Goal: Information Seeking & Learning: Learn about a topic

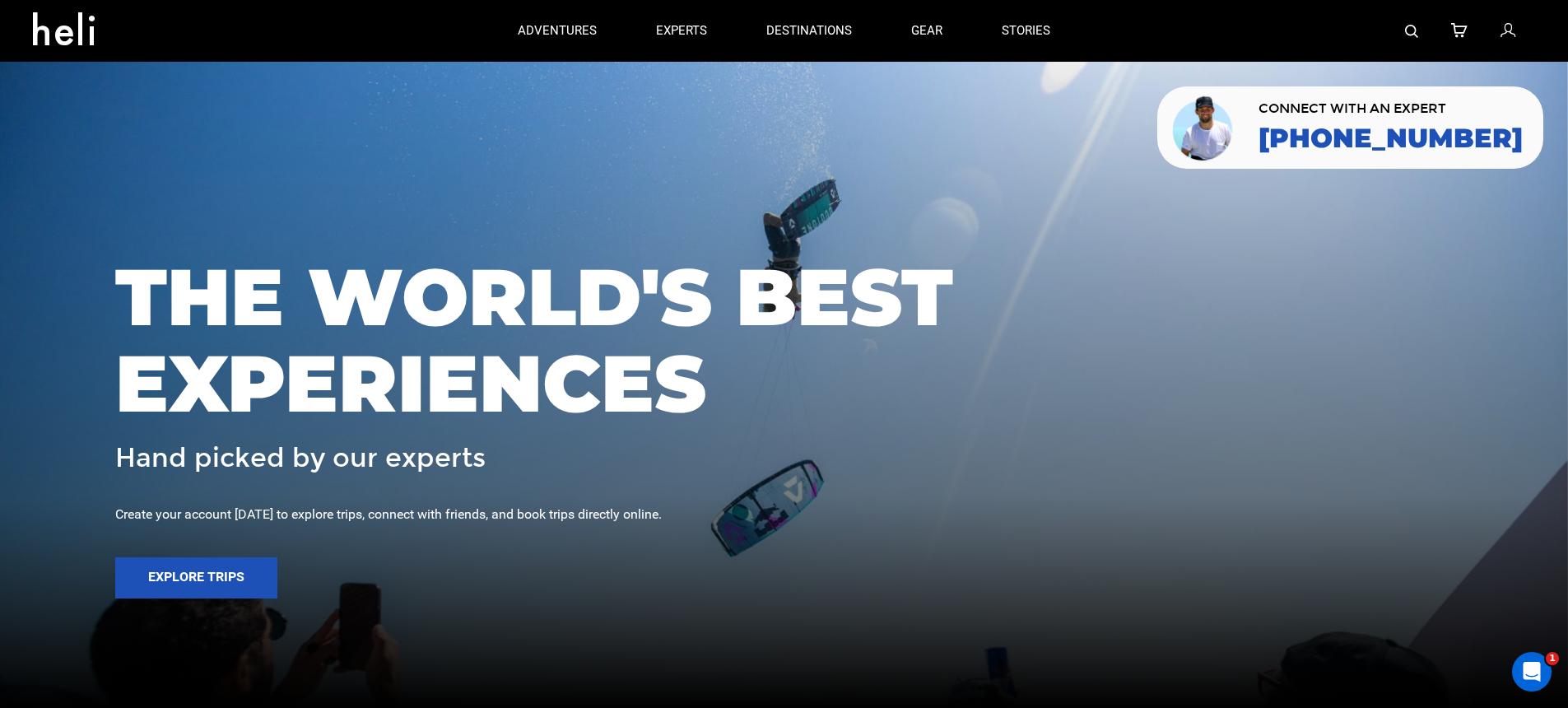
click at [1408, 29] on img at bounding box center [1412, 31] width 14 height 14
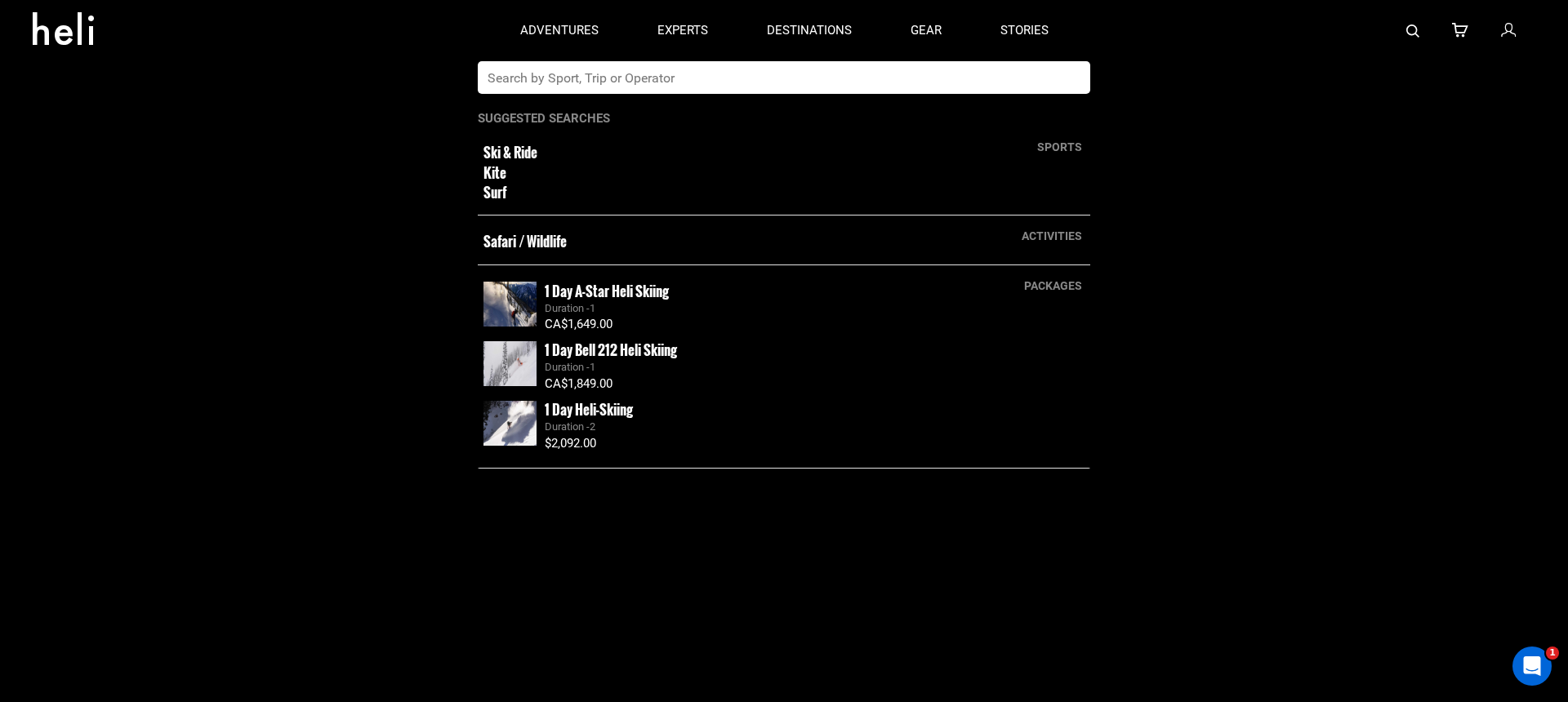
click at [990, 81] on input "text" at bounding box center [766, 77] width 579 height 32
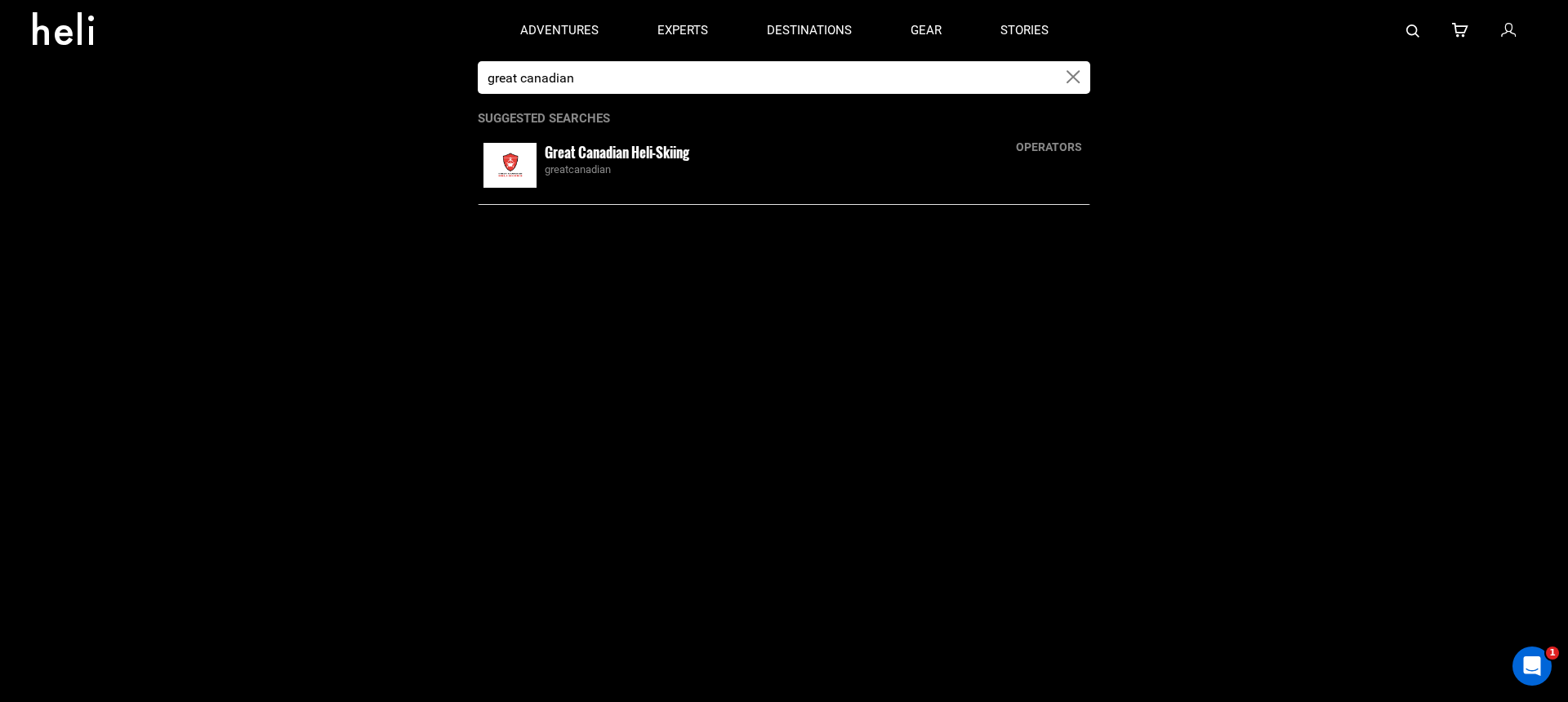
type input "great canadian"
click at [639, 161] on small "Great Canadian Heli-Skiing" at bounding box center [617, 152] width 144 height 21
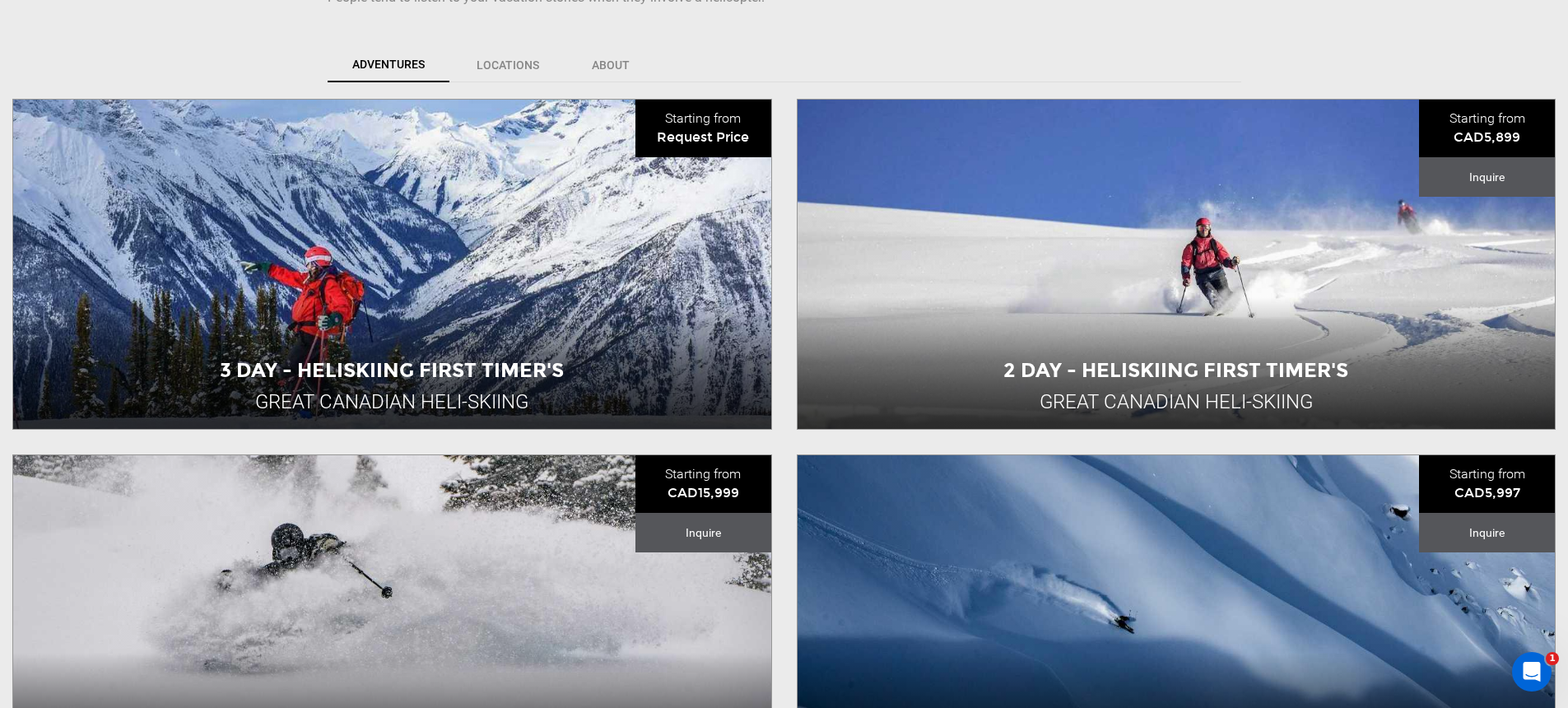
scroll to position [595, 0]
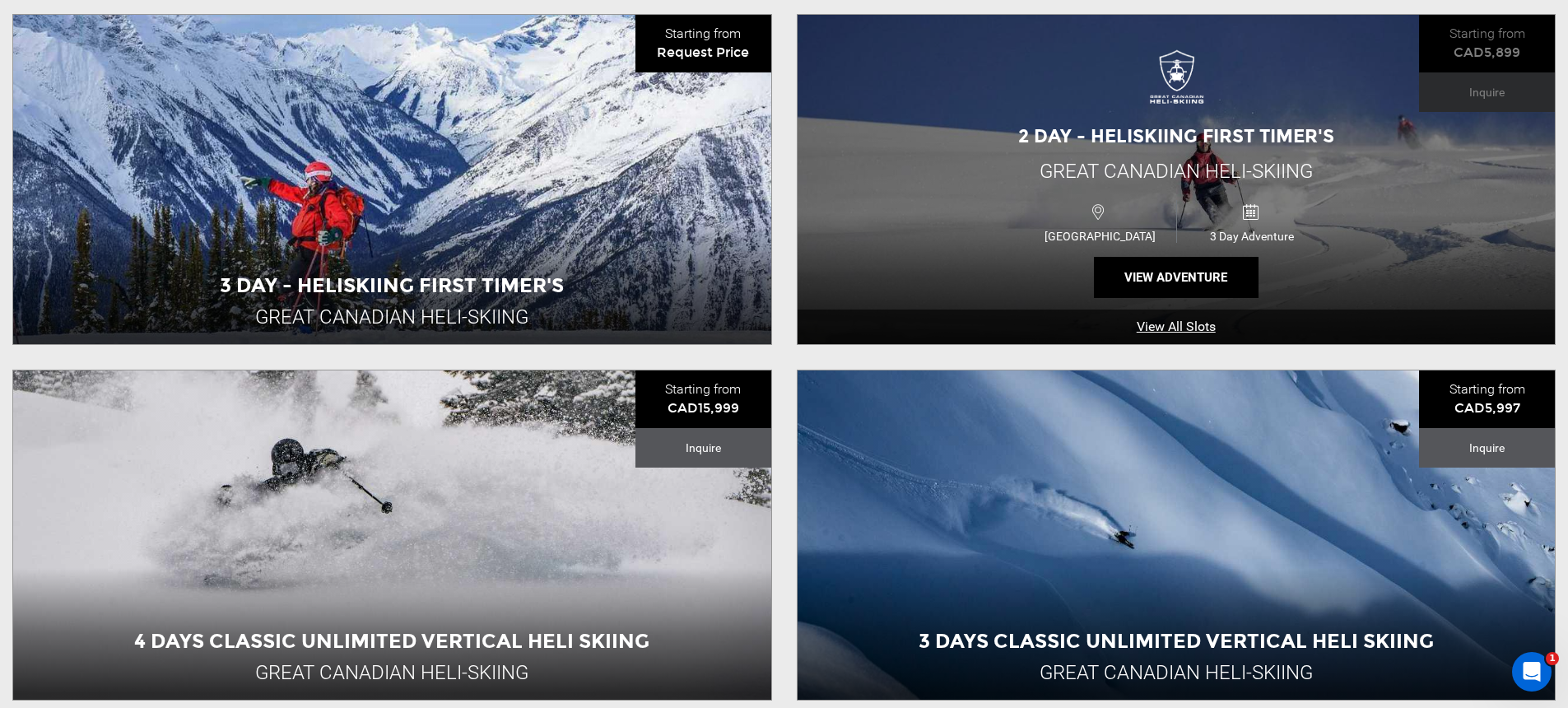
click at [1035, 242] on span "[GEOGRAPHIC_DATA]" at bounding box center [1100, 236] width 152 height 14
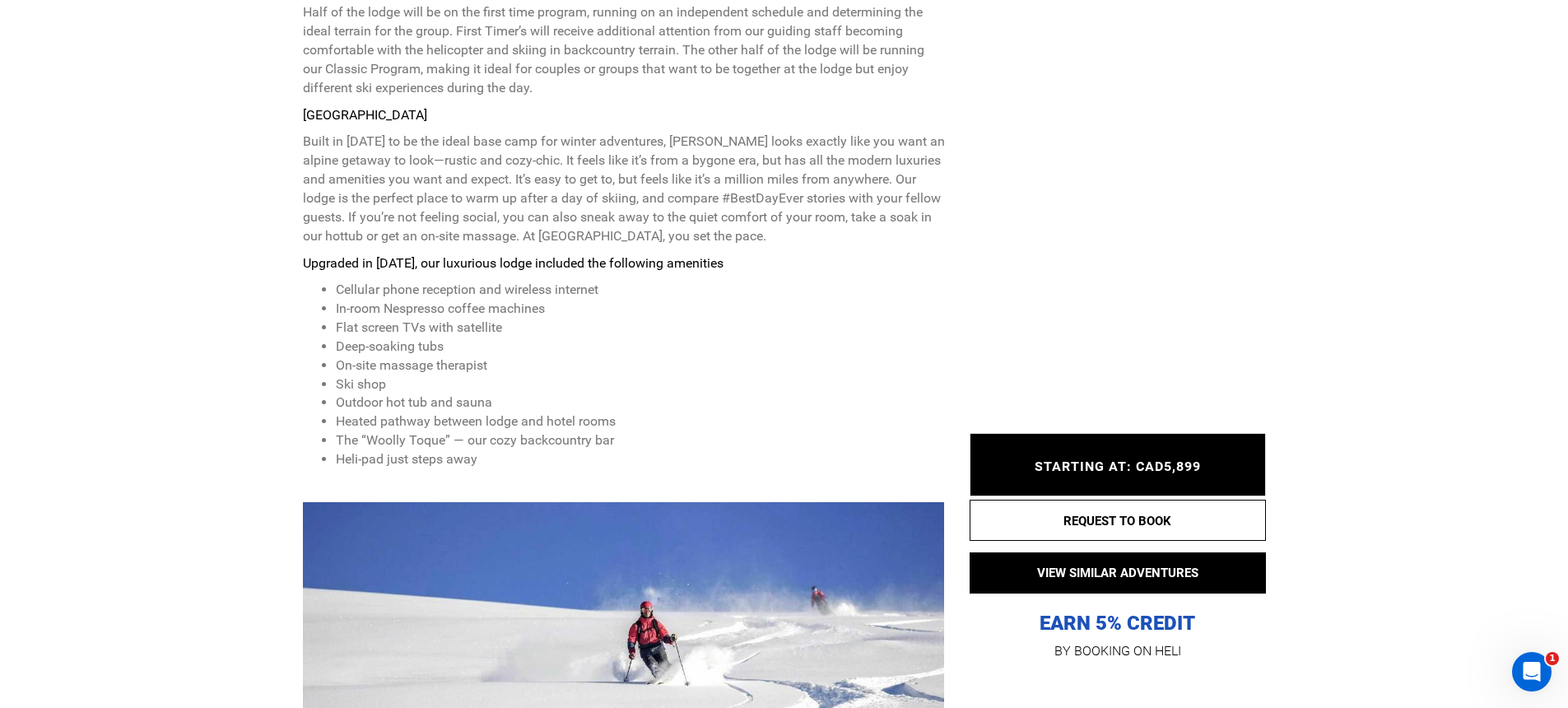
scroll to position [1220, 0]
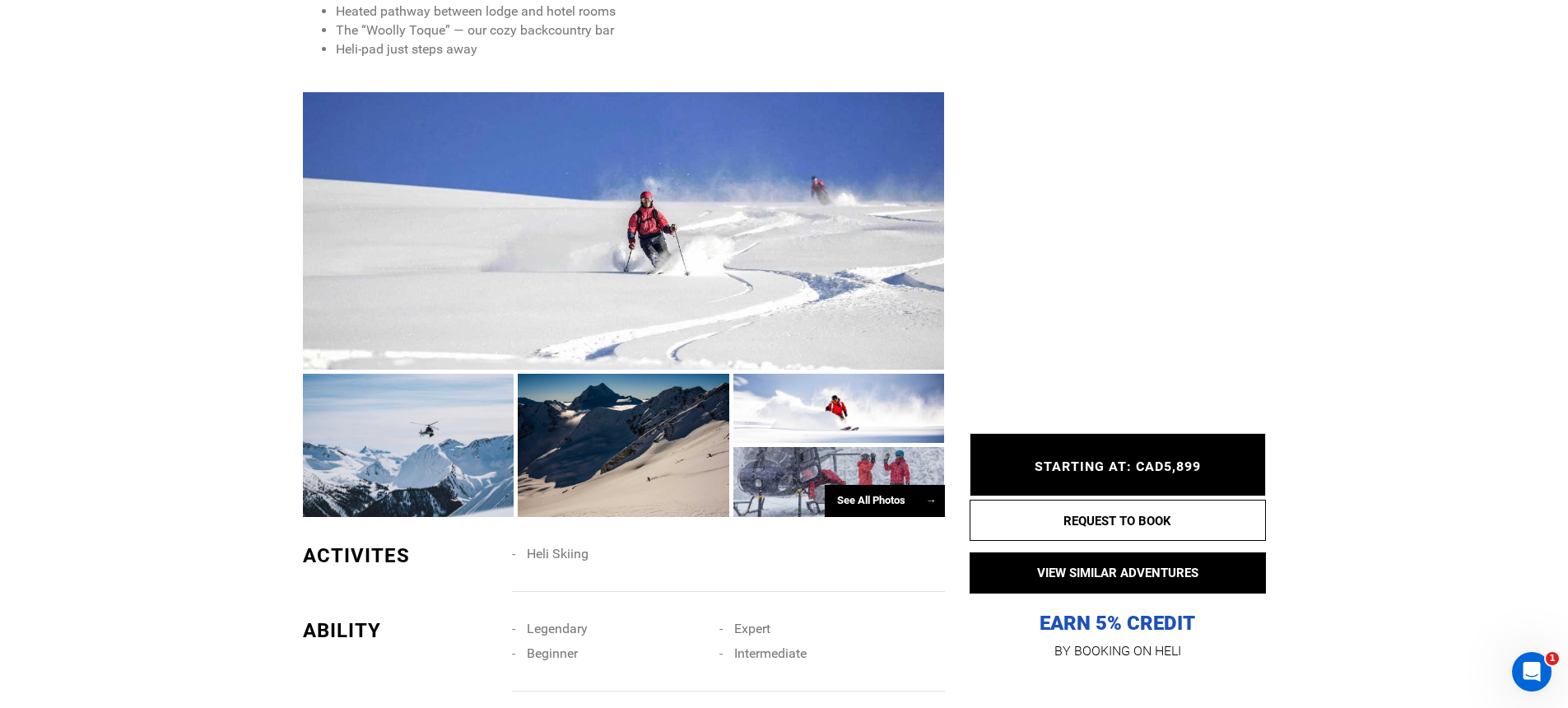
click at [672, 280] on div at bounding box center [624, 231] width 642 height 278
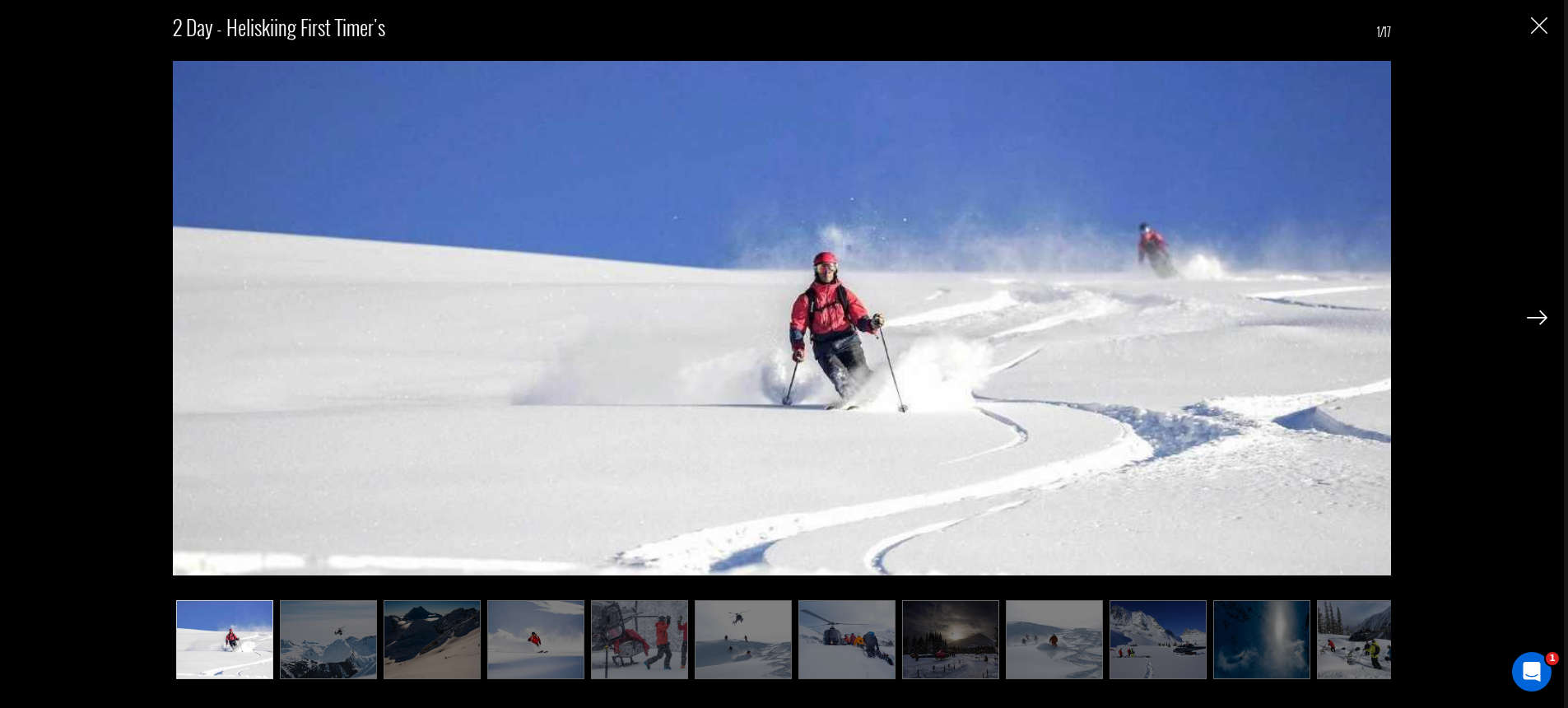
click at [1538, 322] on img at bounding box center [1537, 318] width 21 height 15
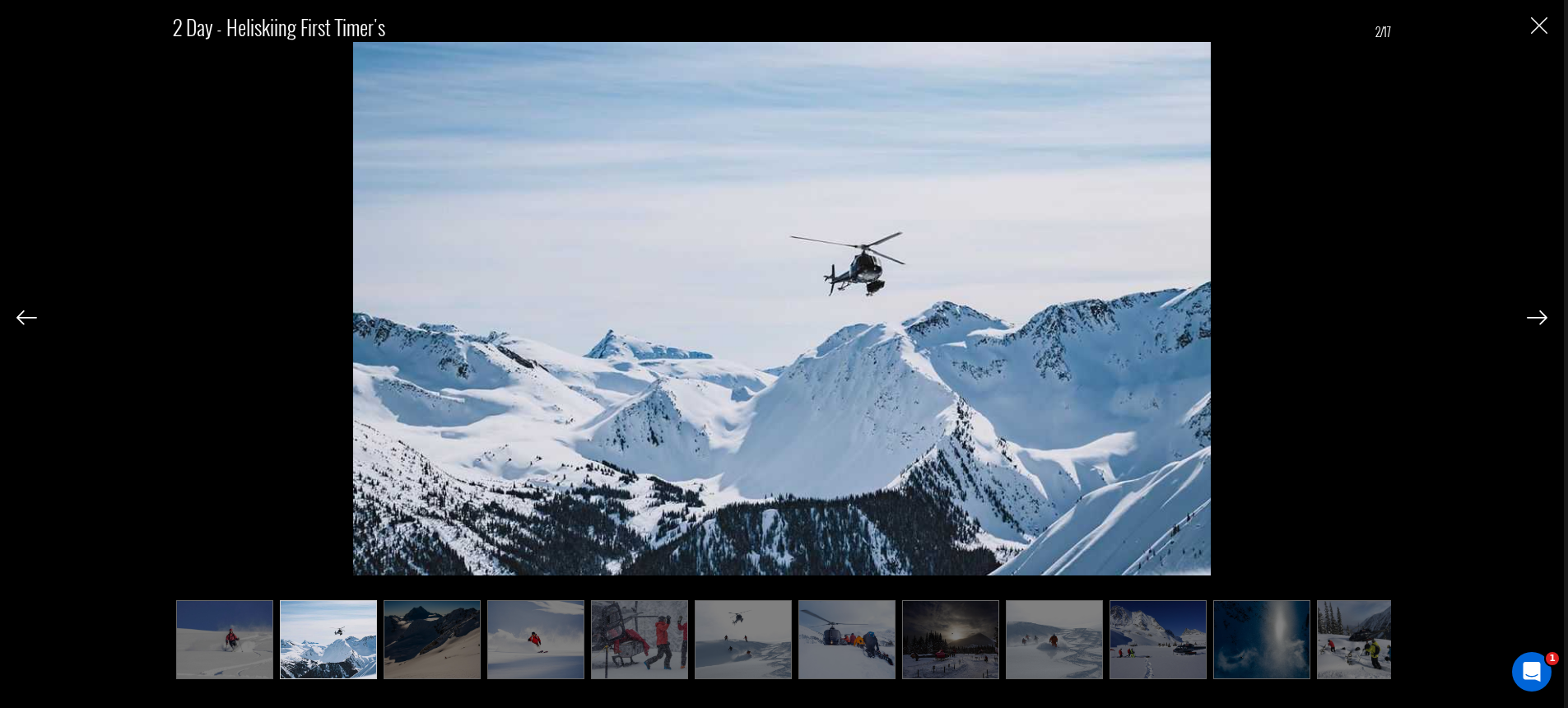
click at [1537, 319] on img at bounding box center [1537, 318] width 21 height 15
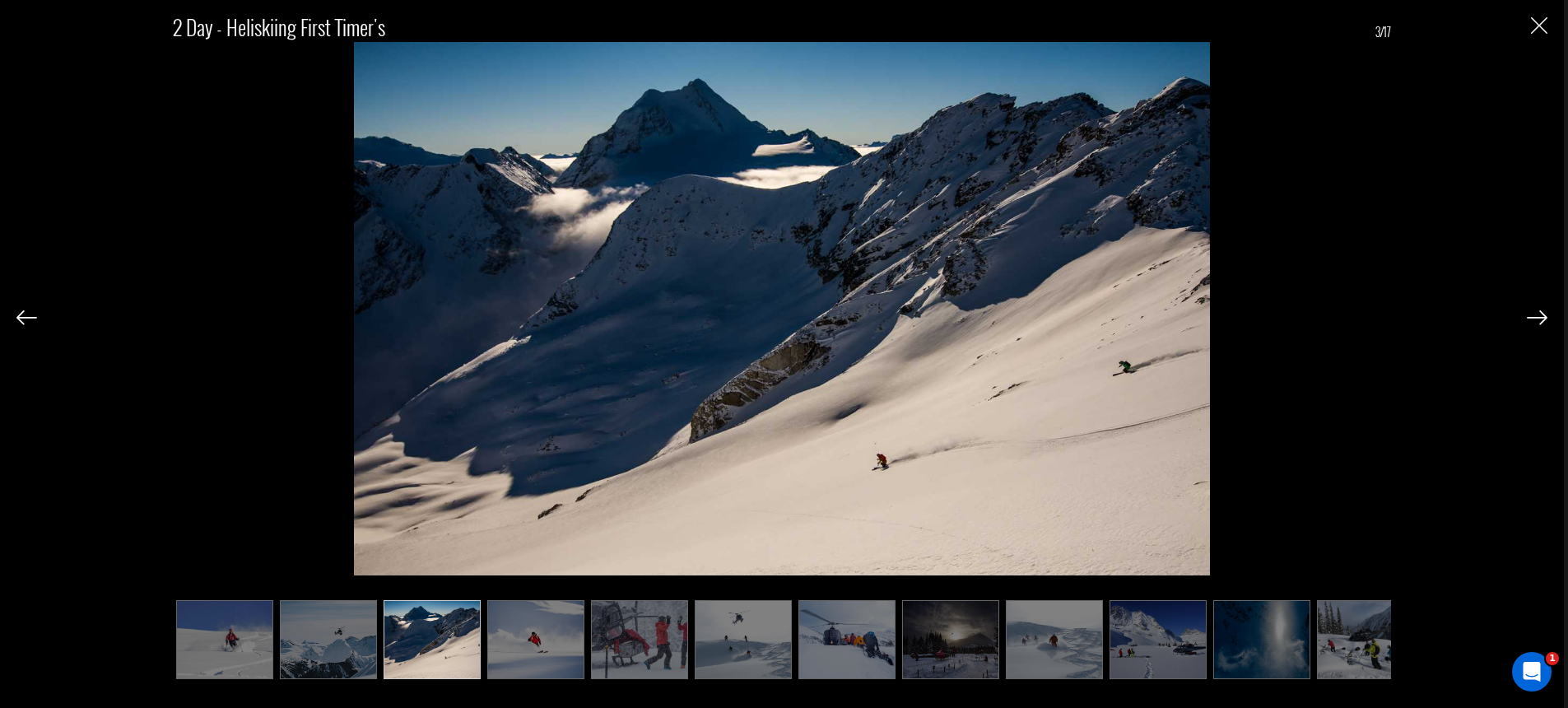
click at [1537, 318] on img at bounding box center [1537, 318] width 21 height 15
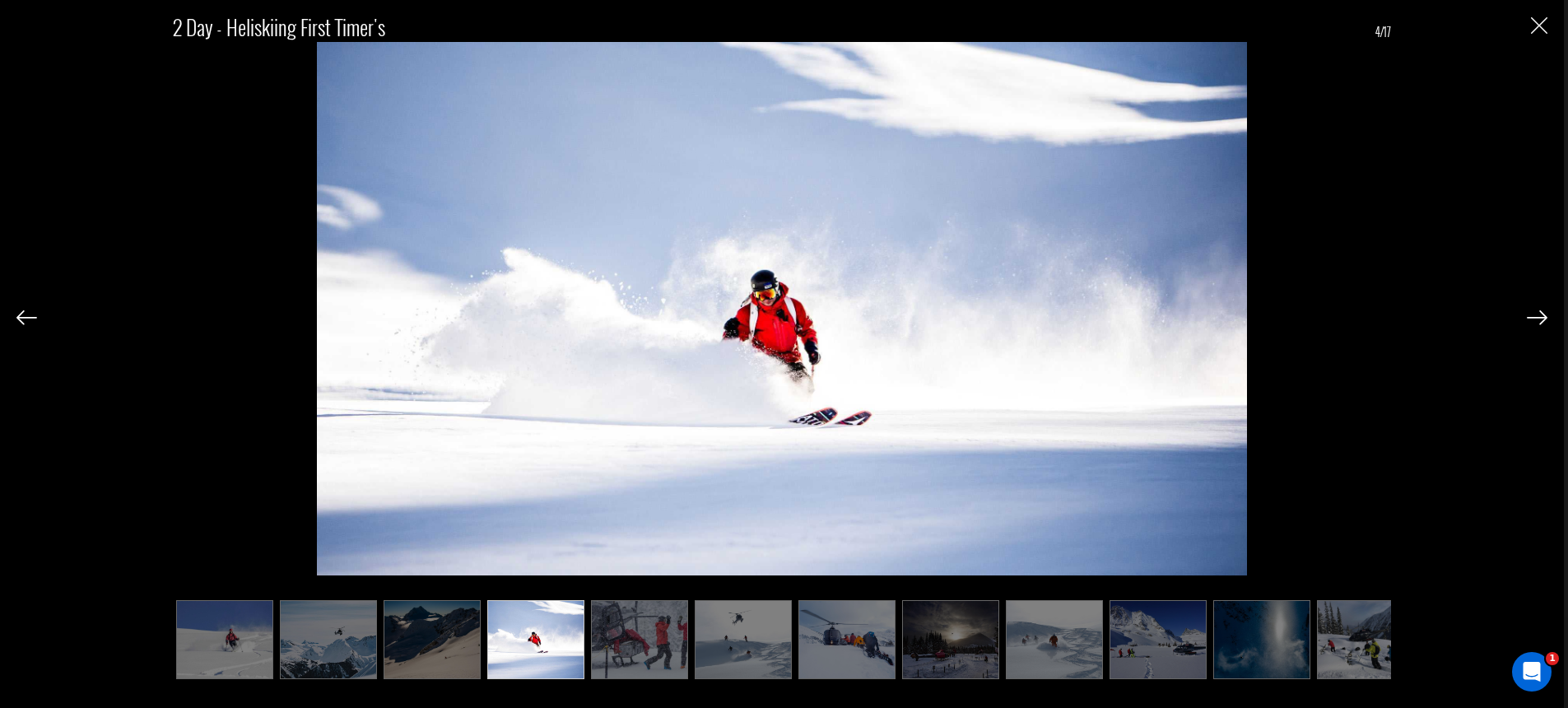
click at [1536, 318] on img at bounding box center [1537, 318] width 21 height 15
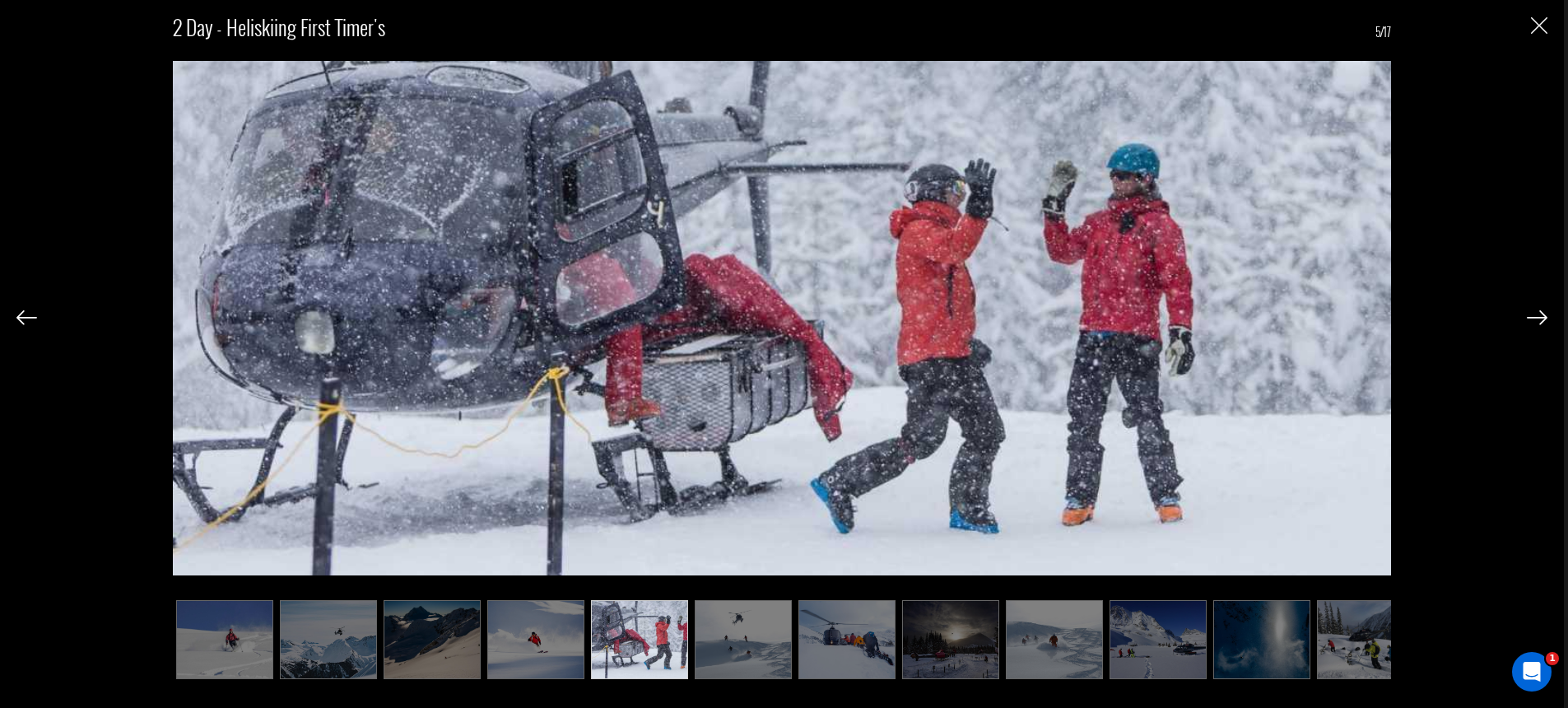
click at [1536, 320] on img at bounding box center [1537, 318] width 21 height 15
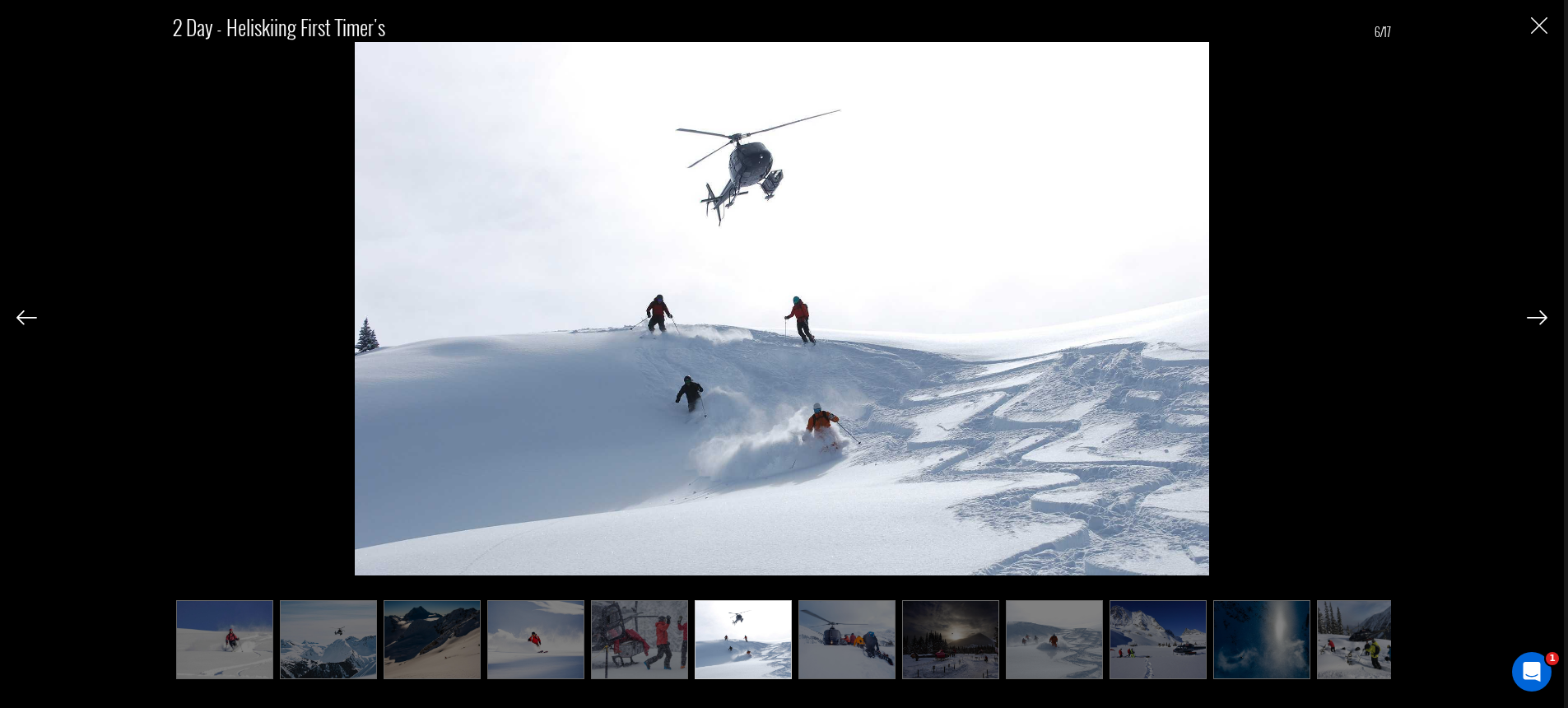
click at [1537, 31] on img "Close" at bounding box center [1540, 25] width 16 height 16
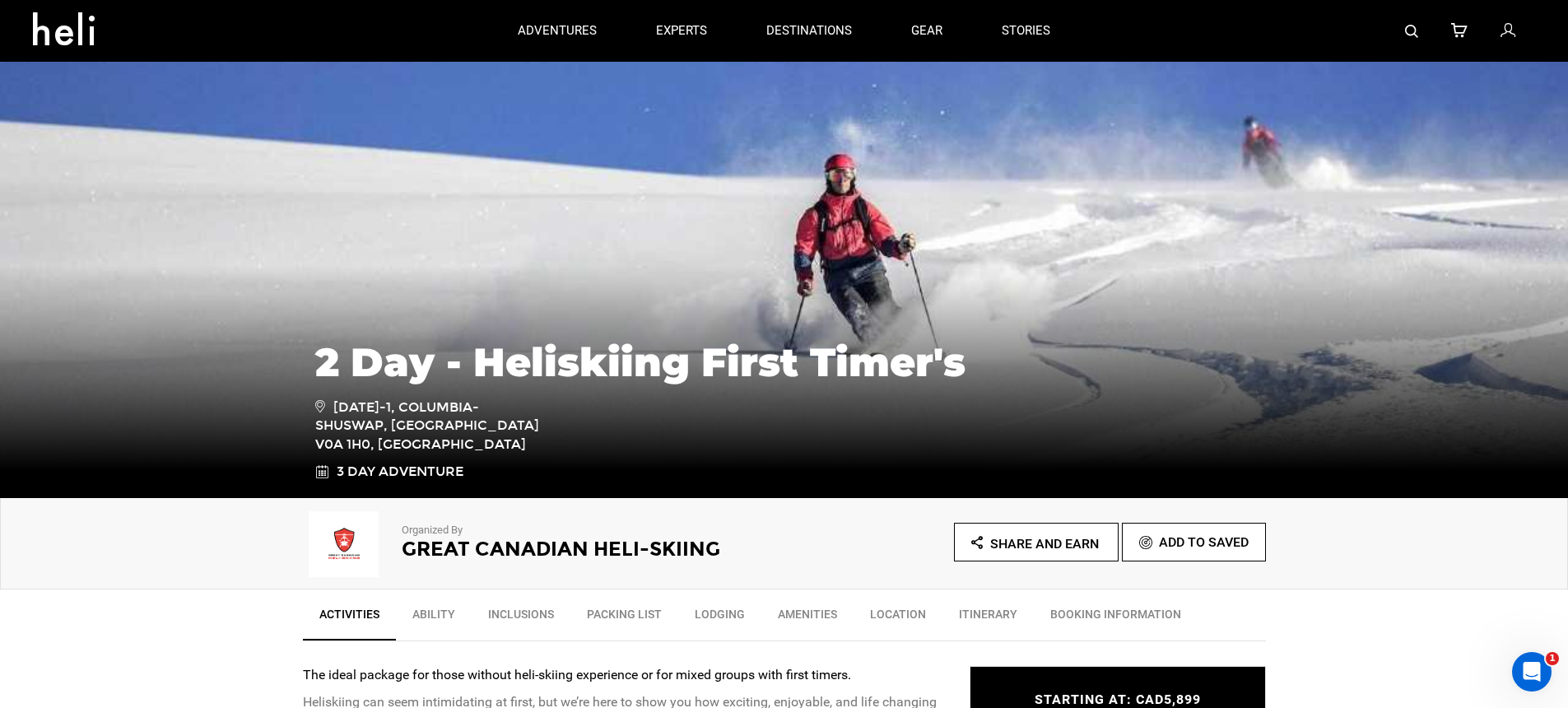
scroll to position [0, 0]
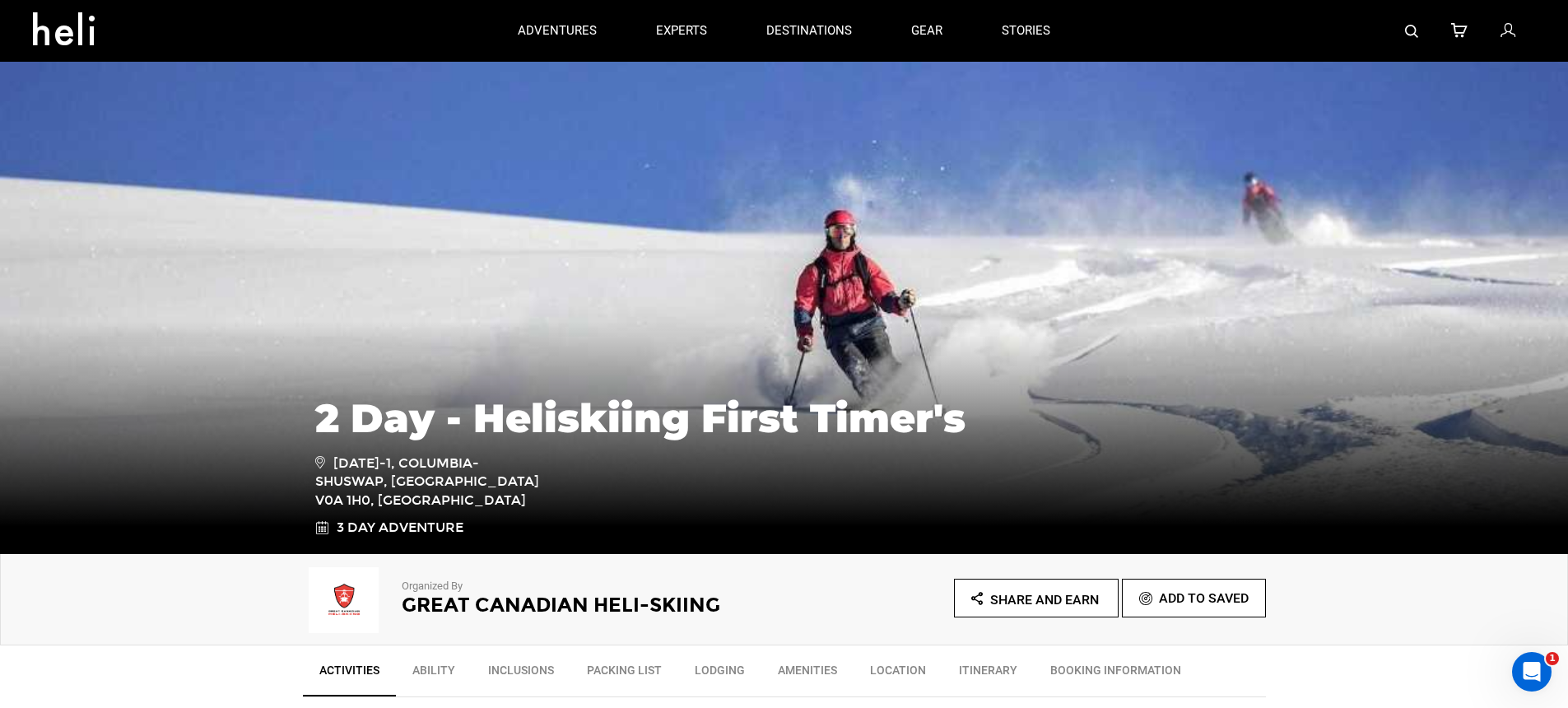
click at [350, 605] on img at bounding box center [344, 600] width 83 height 66
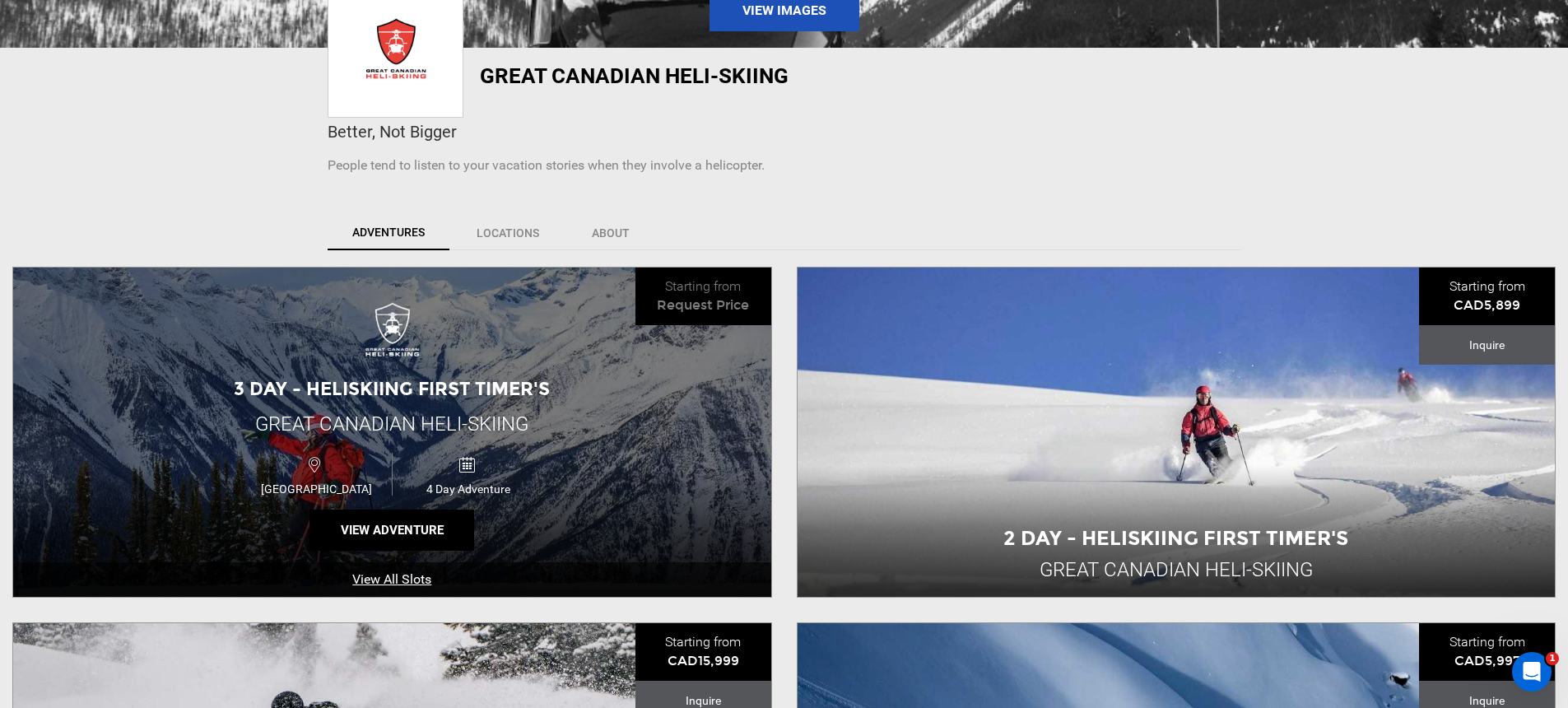
scroll to position [630, 0]
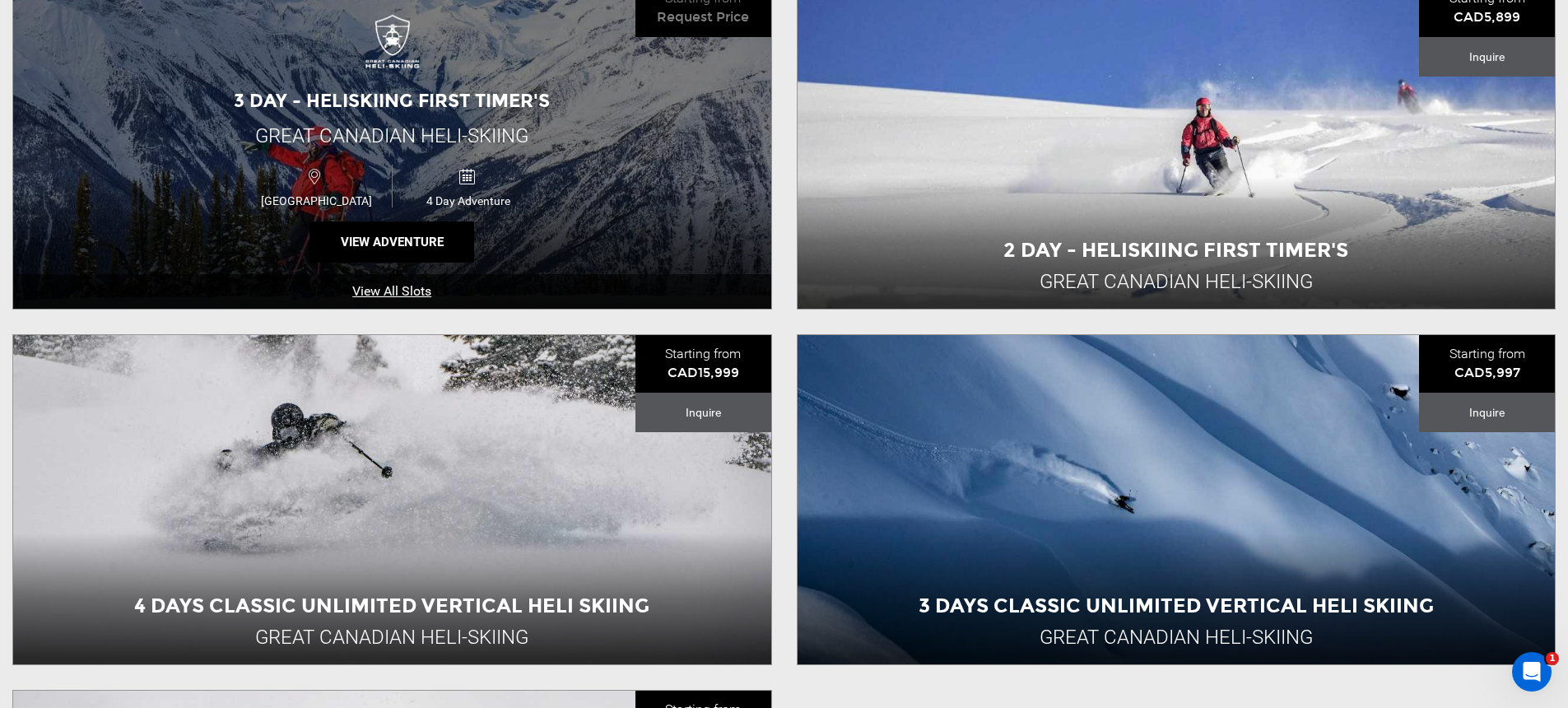
click at [557, 285] on link "View All Slots" at bounding box center [392, 291] width 758 height 35
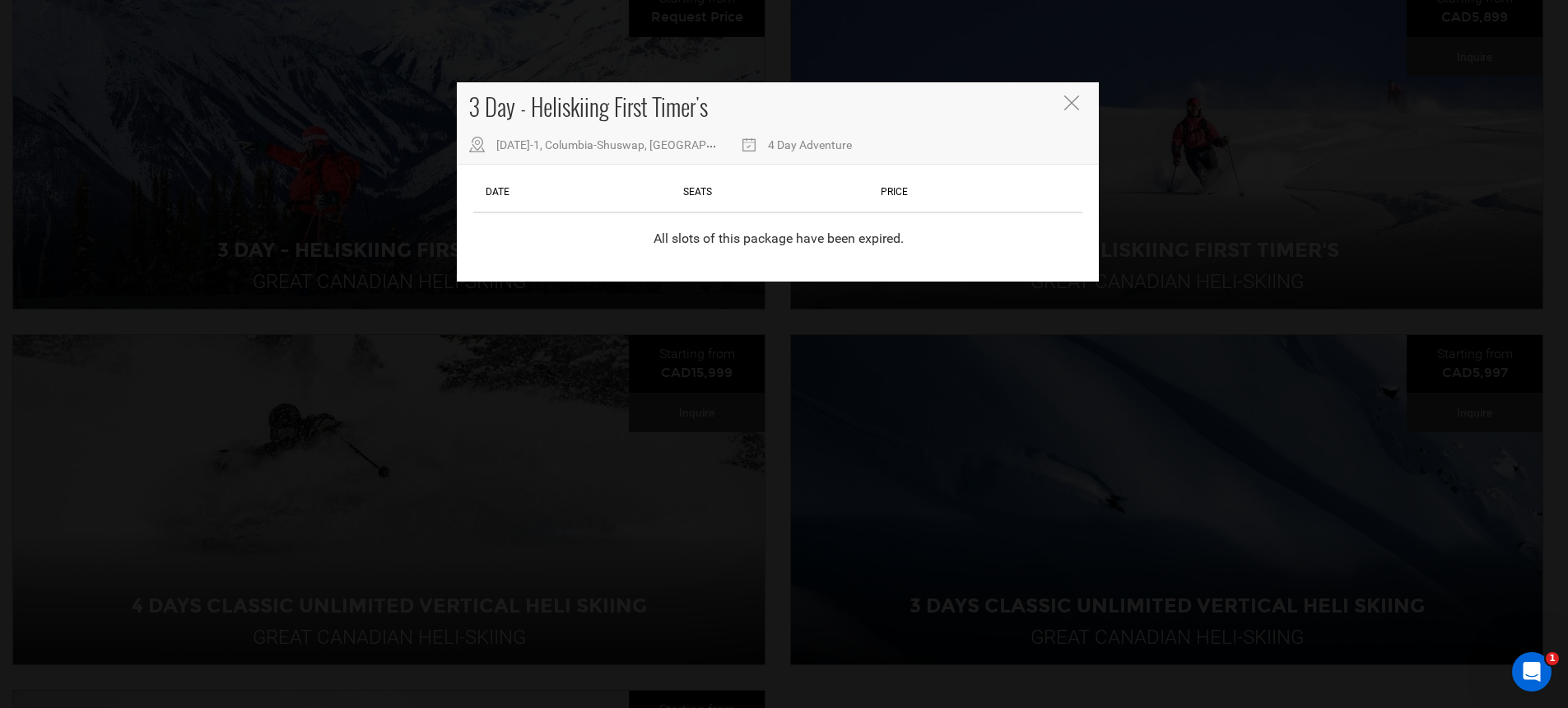
click at [541, 370] on div "3 Day - Heliskiing First Timer's [DATE]-1, Columbia-Shuswap, [GEOGRAPHIC_DATA] …" at bounding box center [784, 354] width 1568 height 708
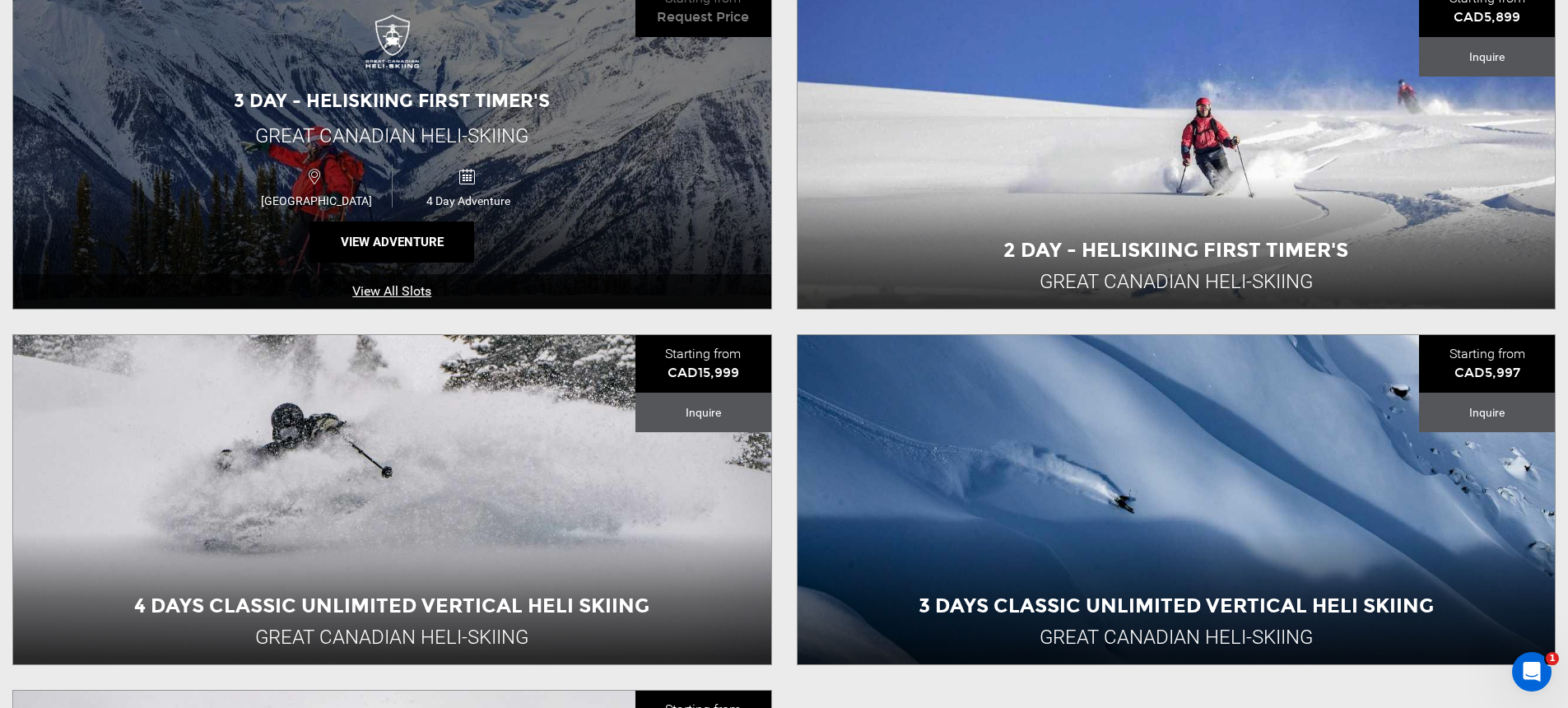
click at [641, 177] on div "3 Day - Heliskiing First Timer's Great Canadian Heli-Skiing [GEOGRAPHIC_DATA] 4…" at bounding box center [392, 143] width 758 height 329
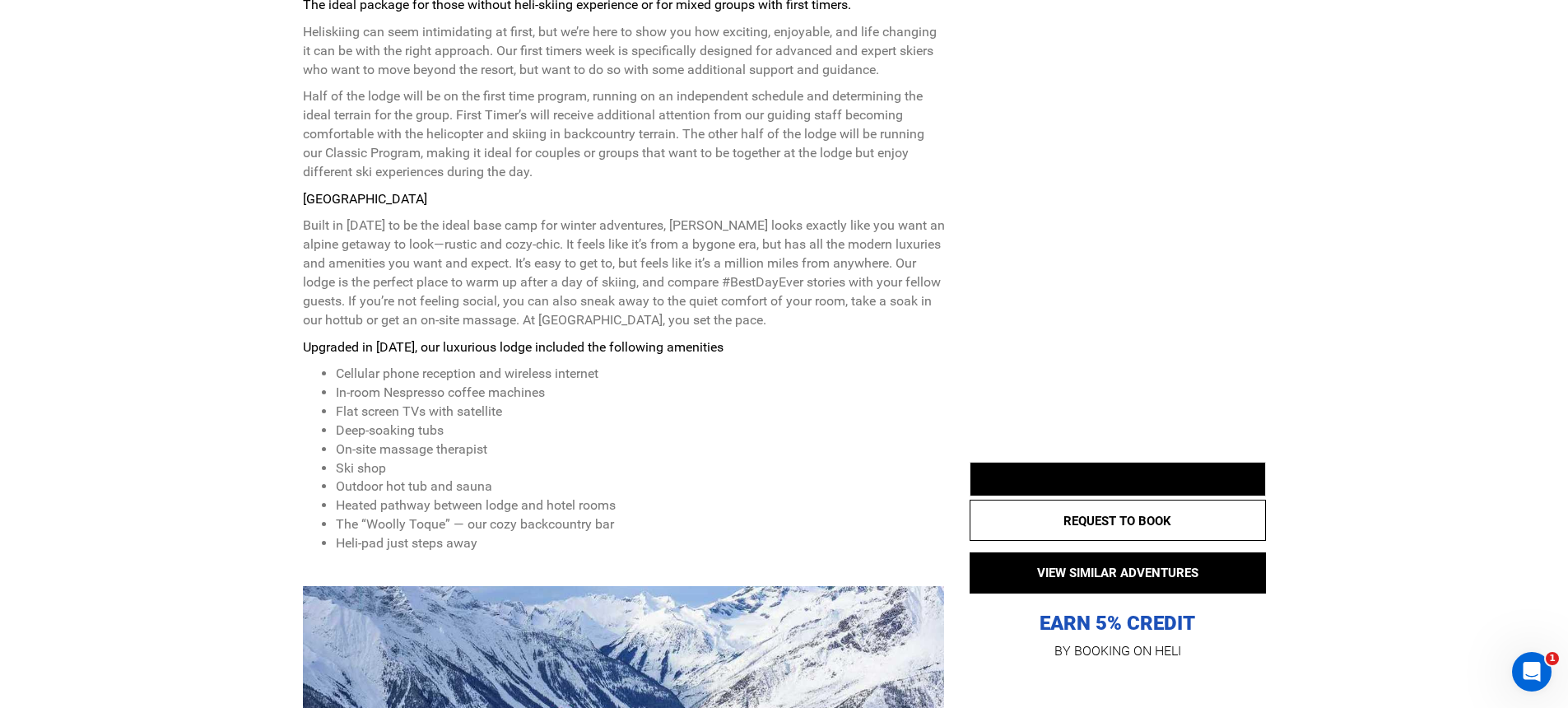
scroll to position [979, 0]
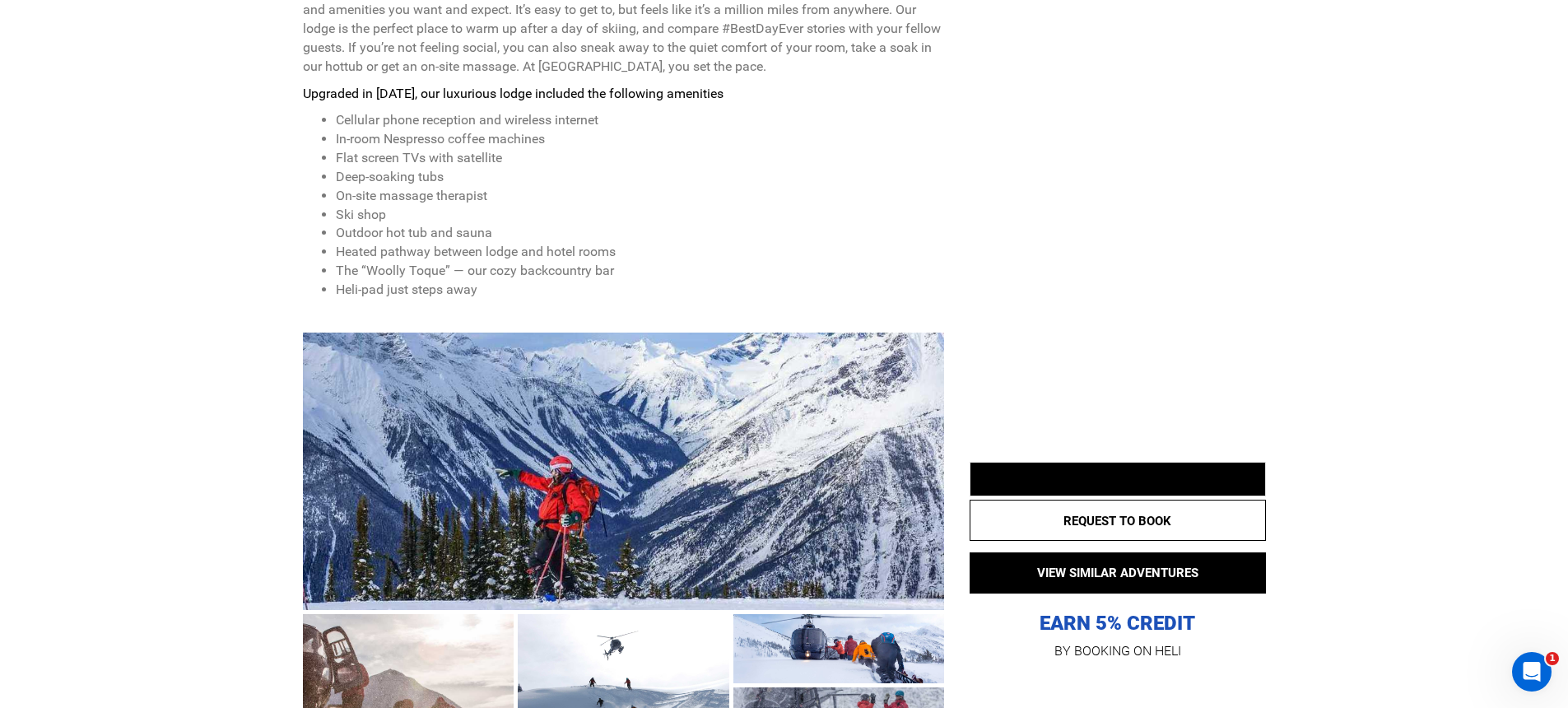
click at [566, 405] on div at bounding box center [624, 471] width 642 height 278
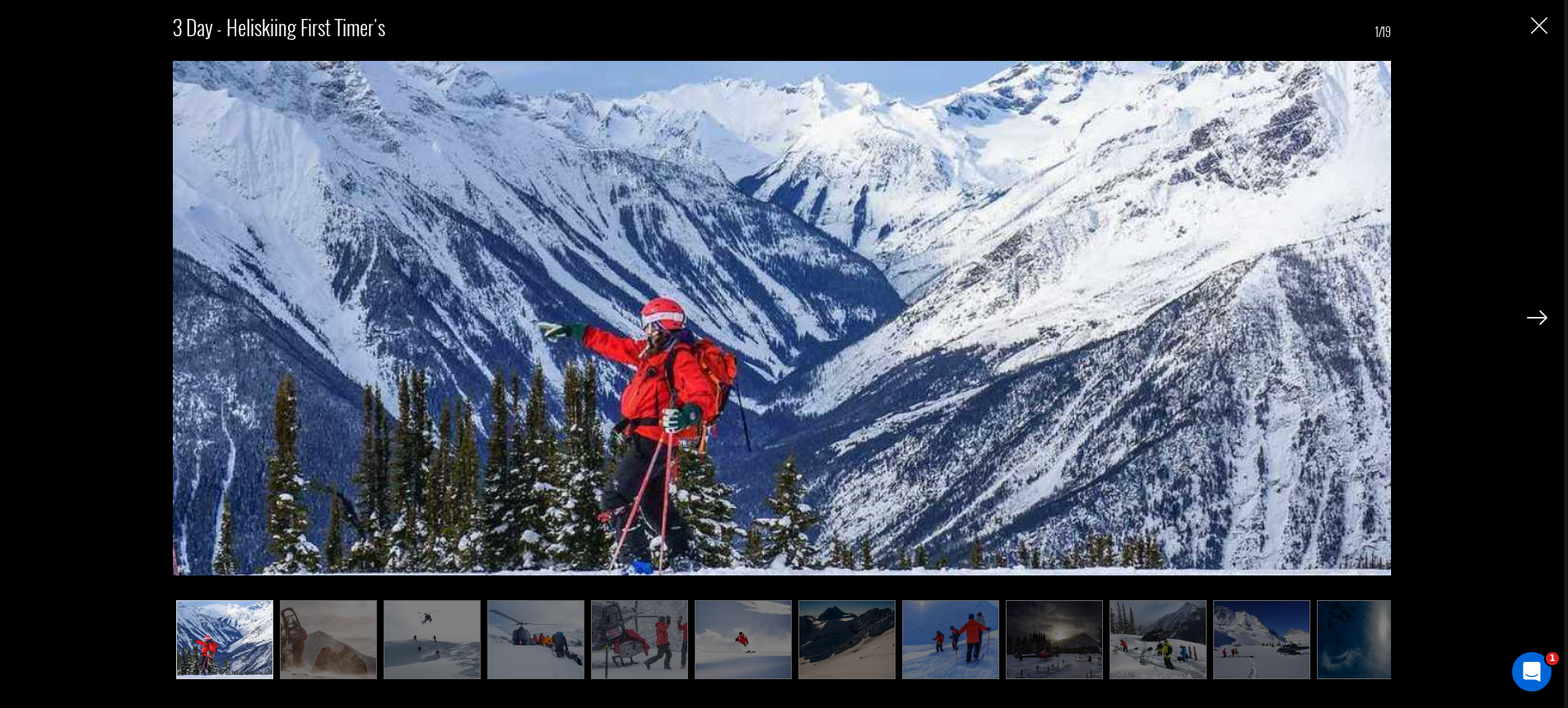
click at [1544, 318] on img at bounding box center [1537, 318] width 21 height 15
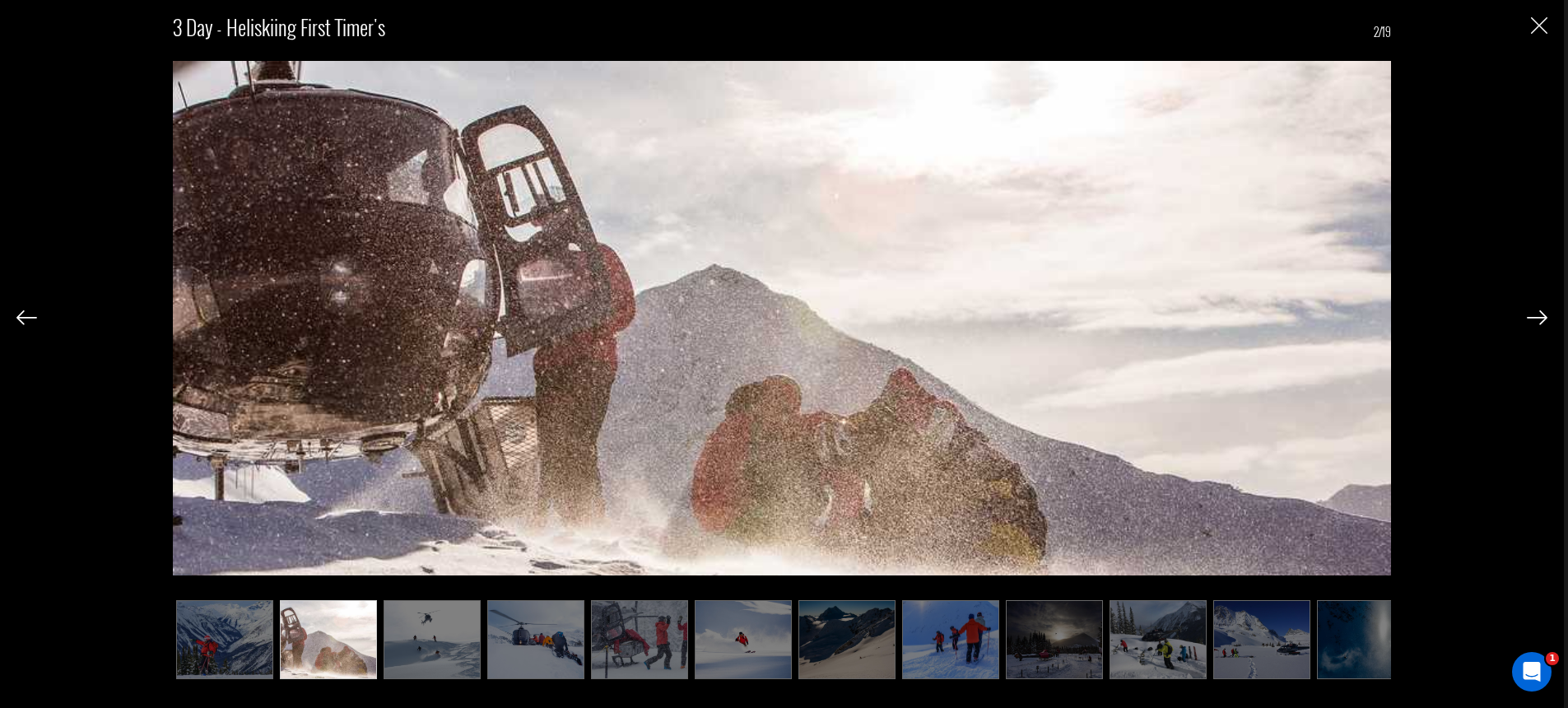
click at [1539, 317] on img at bounding box center [1537, 318] width 21 height 15
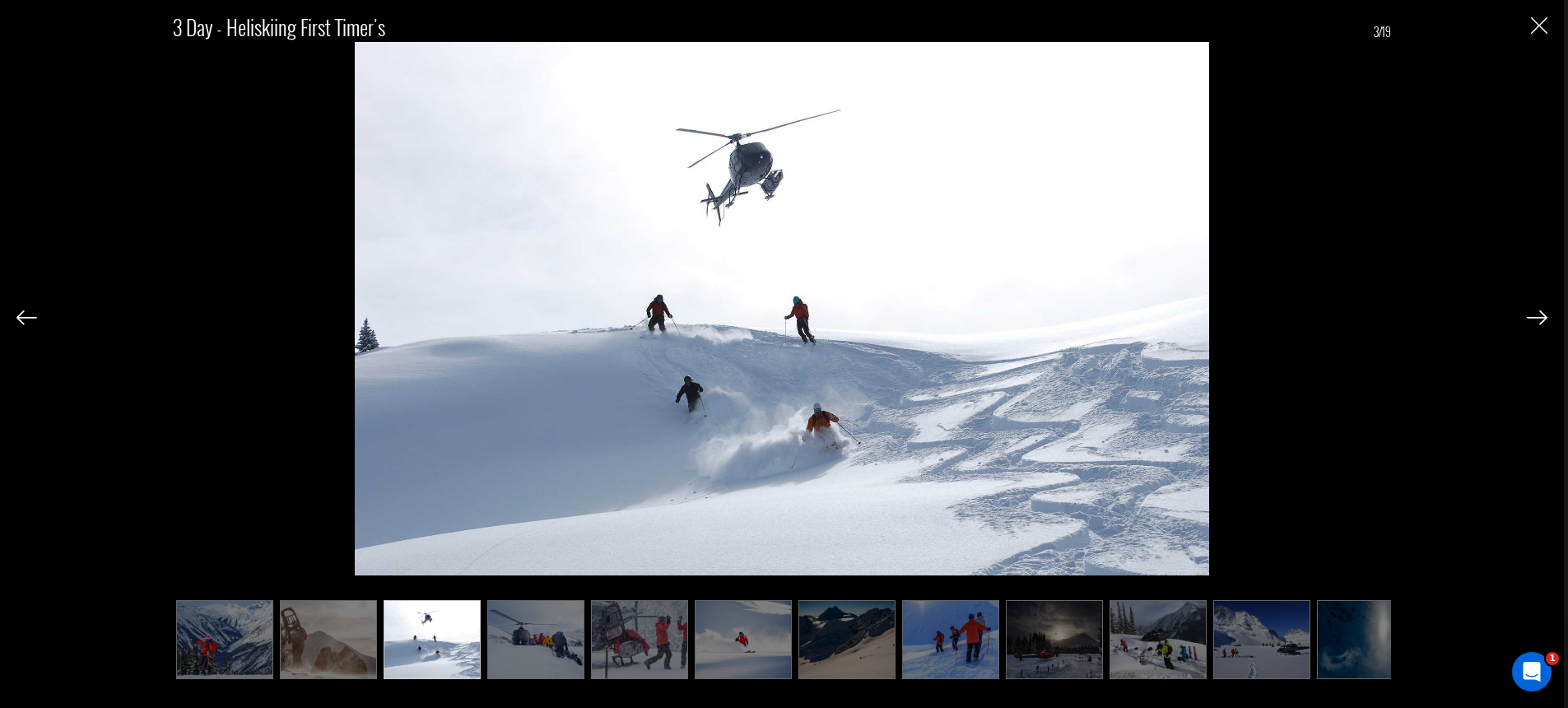
click at [1539, 317] on img at bounding box center [1537, 318] width 21 height 15
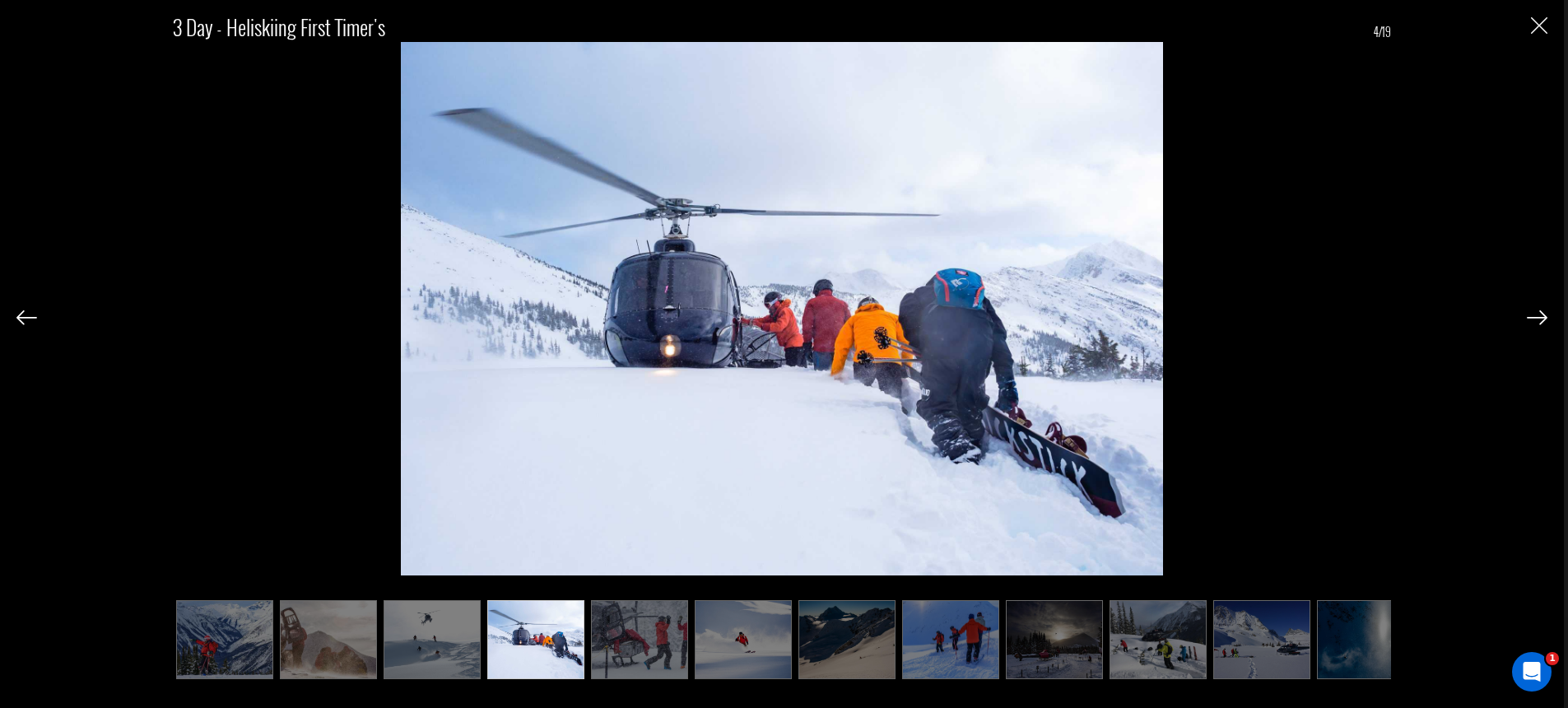
click at [1539, 317] on img at bounding box center [1537, 318] width 21 height 15
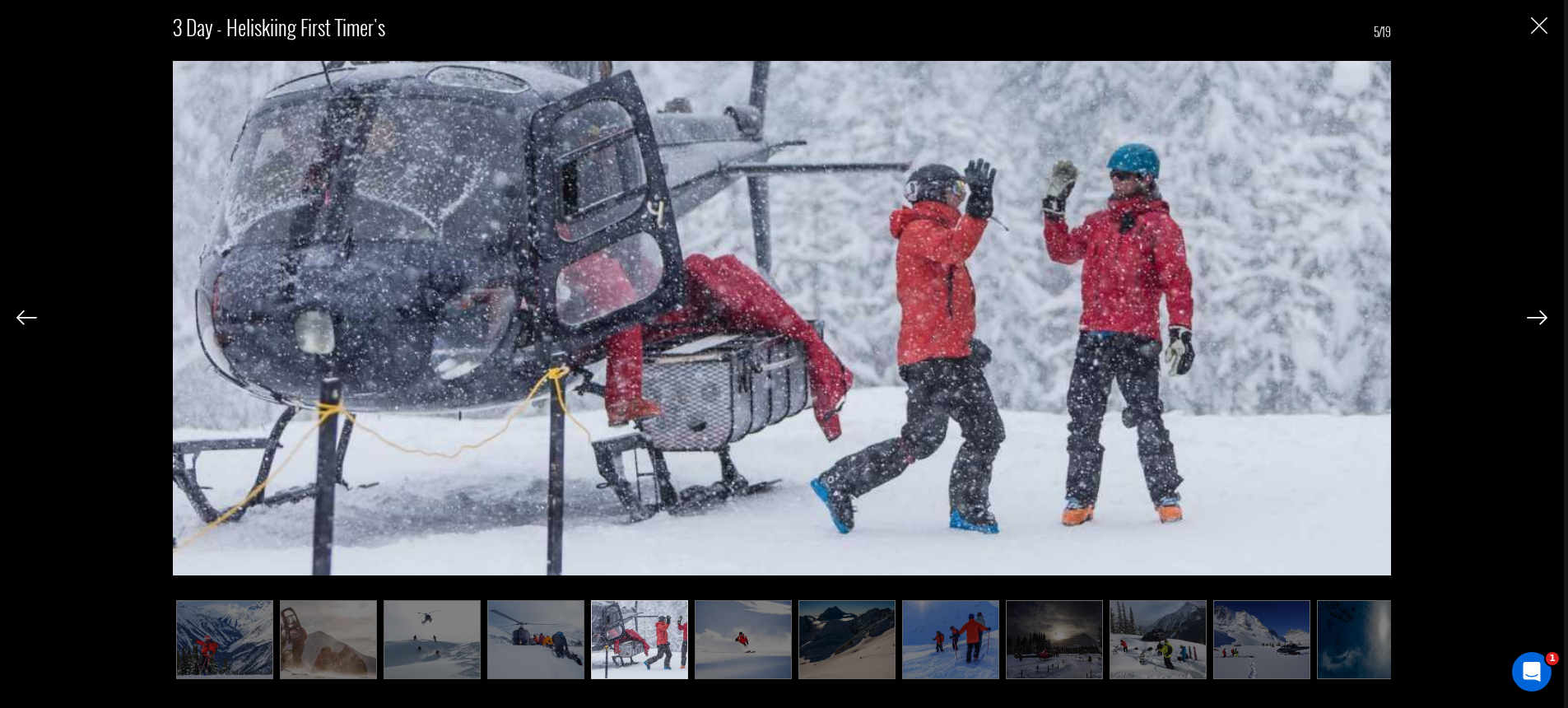
click at [1539, 317] on img at bounding box center [1537, 318] width 21 height 15
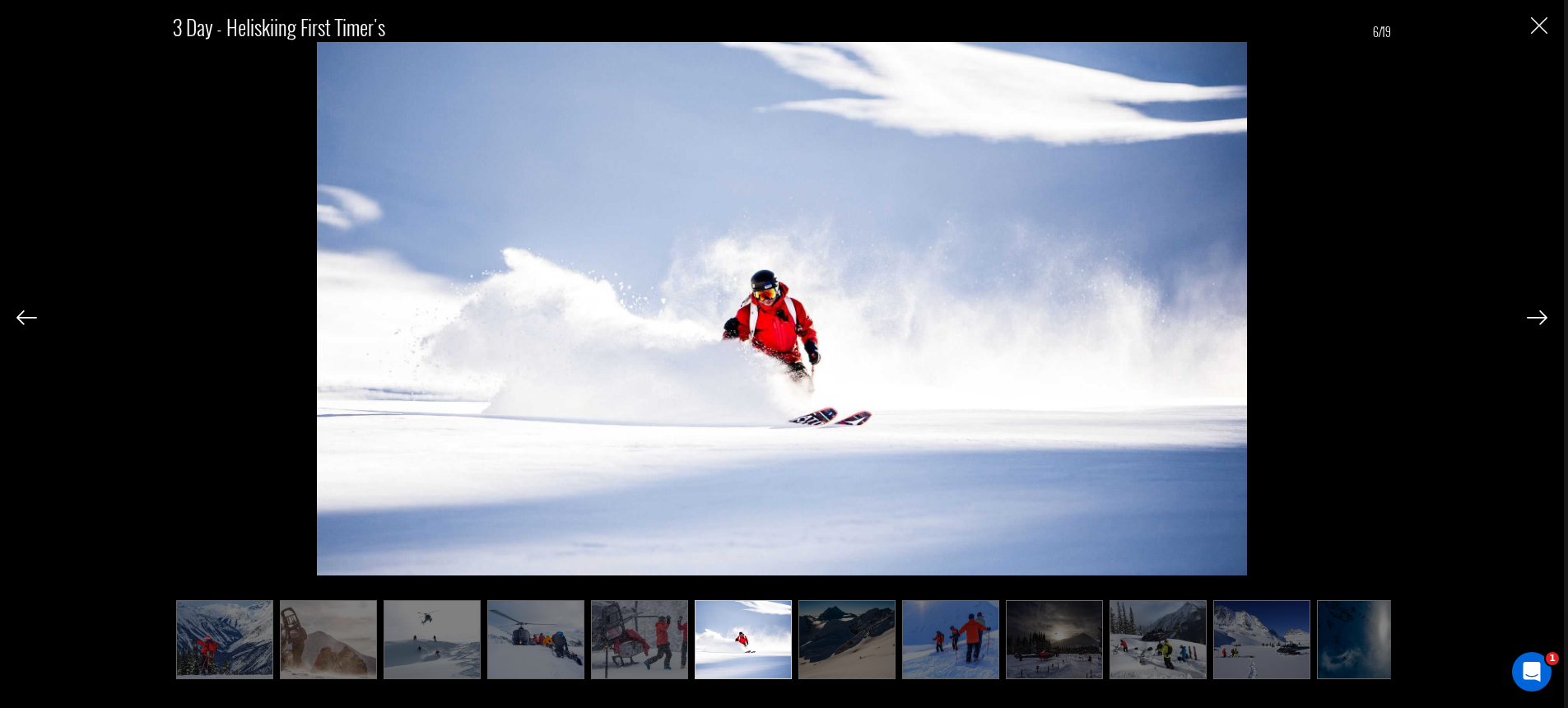
click at [1539, 317] on img at bounding box center [1537, 318] width 21 height 15
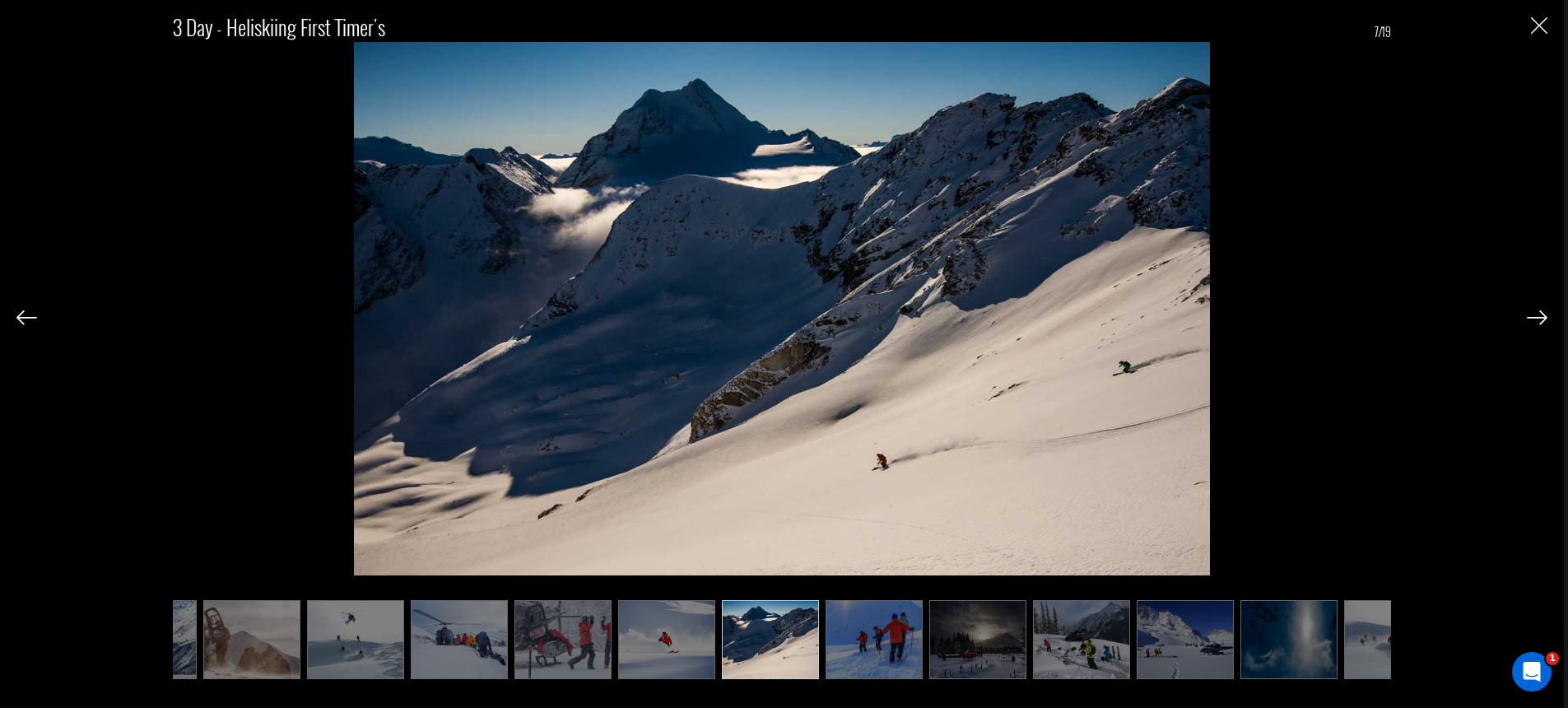
scroll to position [0, 83]
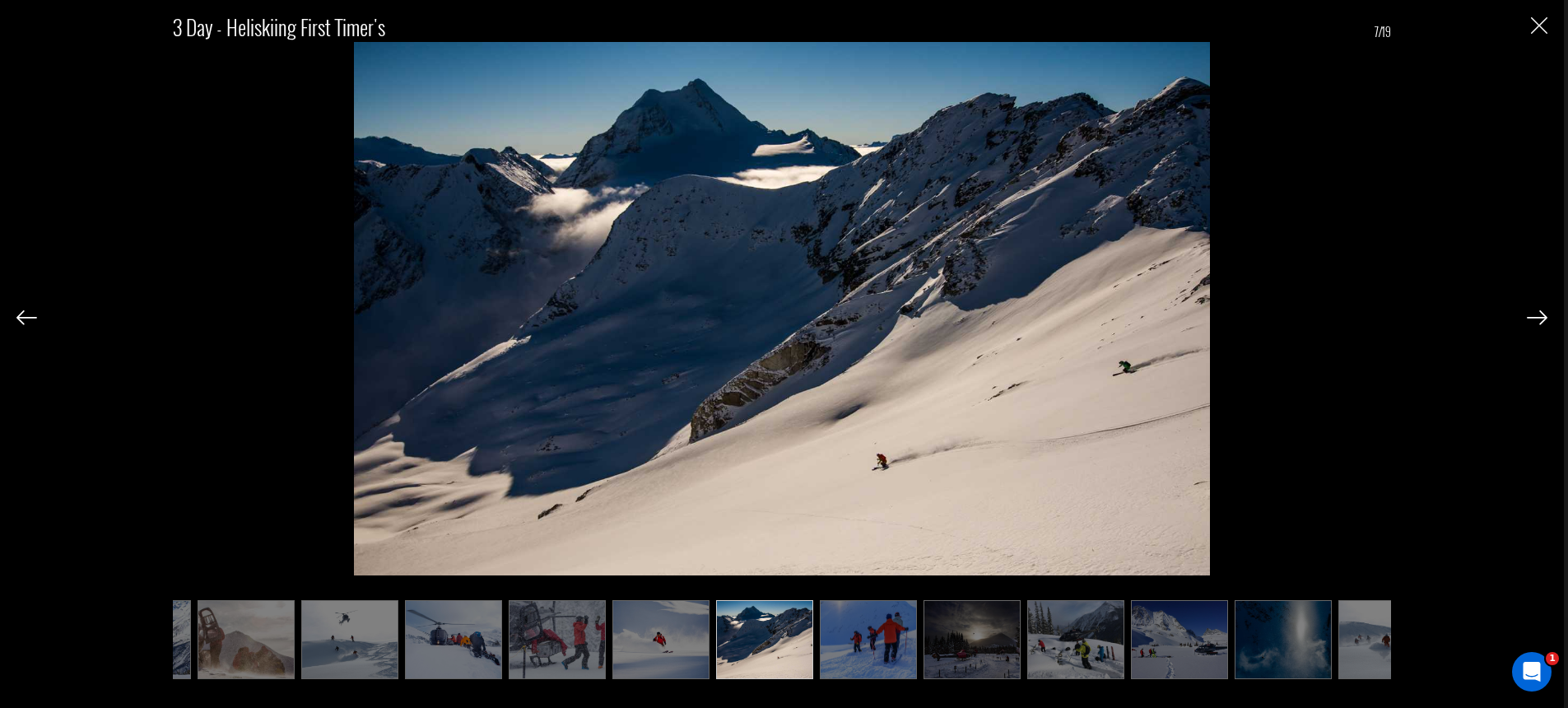
click at [18, 313] on img at bounding box center [26, 318] width 21 height 15
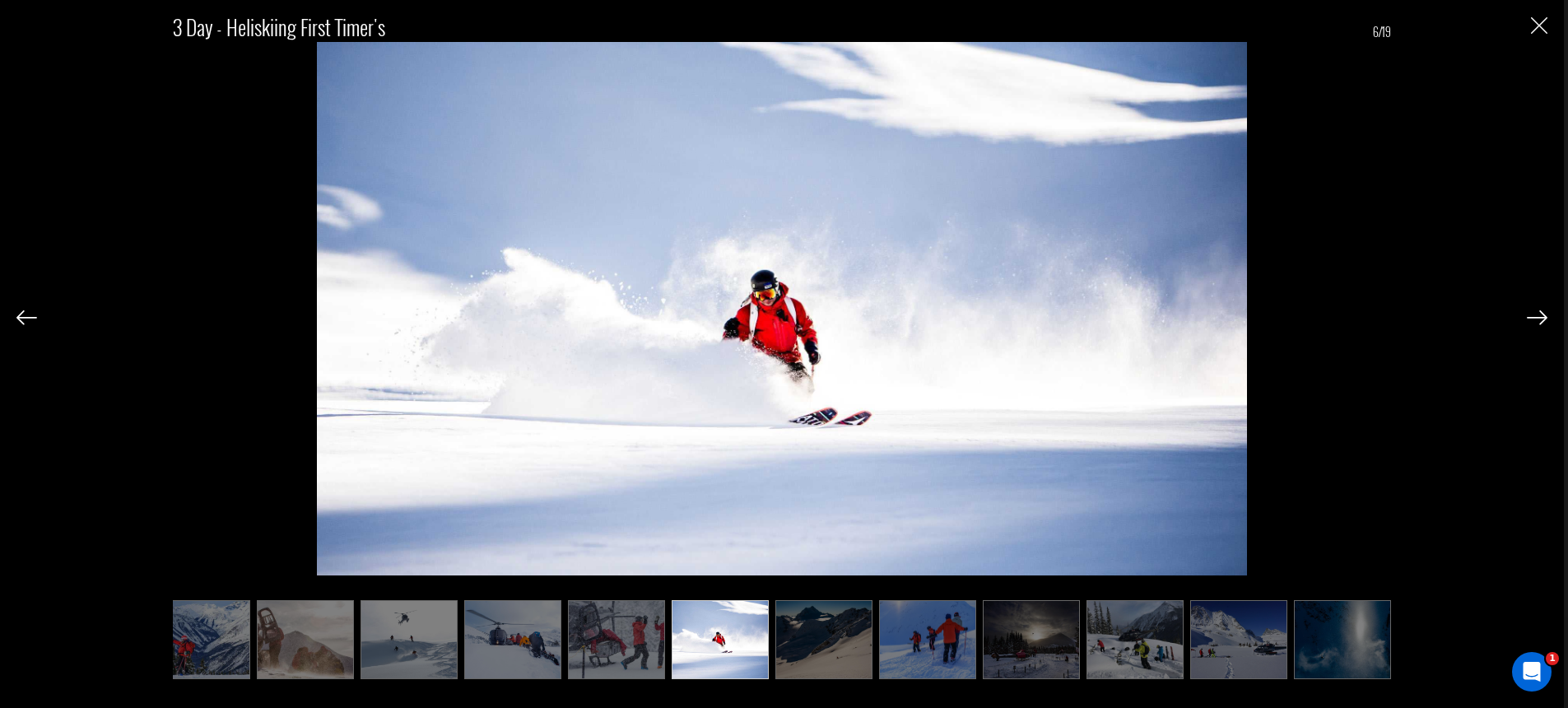
scroll to position [0, 0]
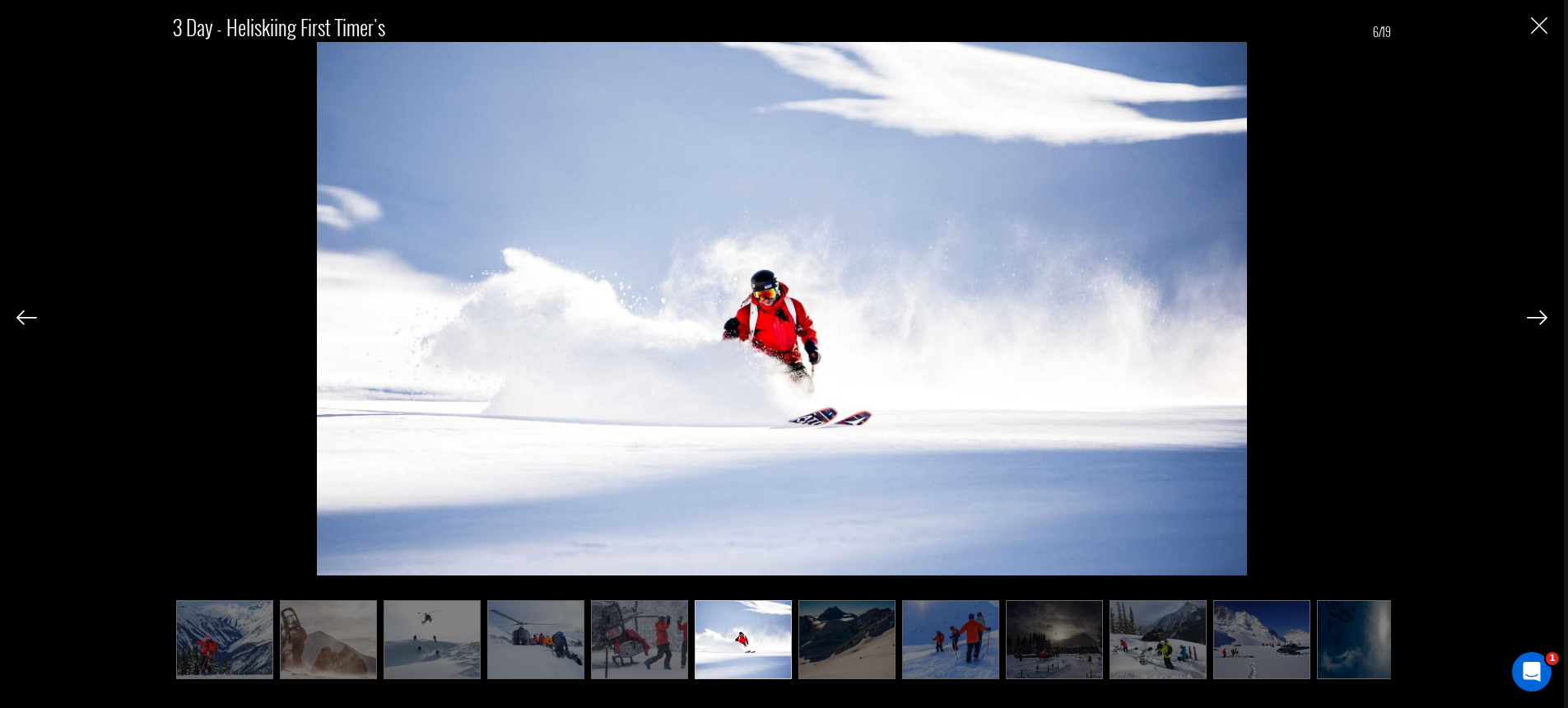
click at [1542, 320] on img at bounding box center [1537, 318] width 21 height 15
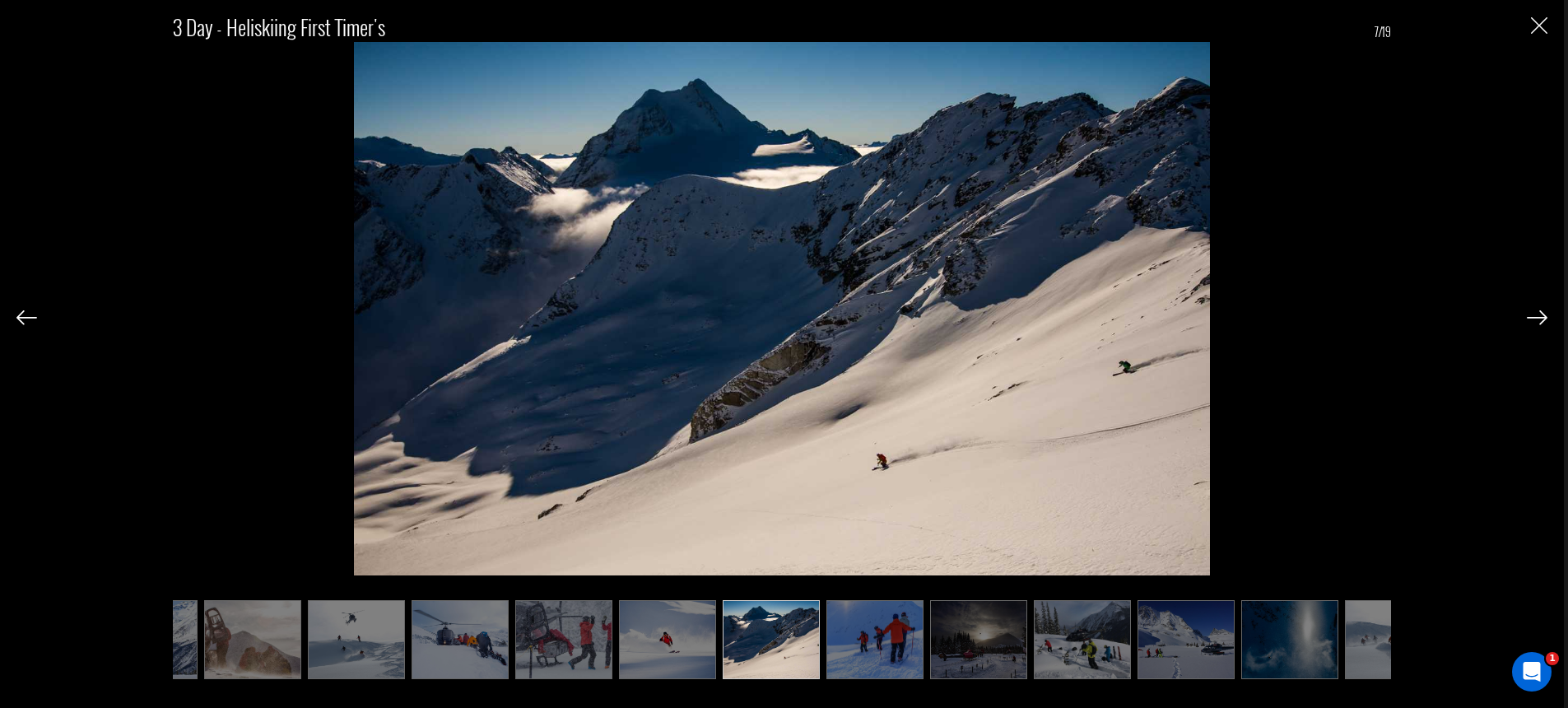
click at [1540, 316] on img at bounding box center [1537, 318] width 21 height 15
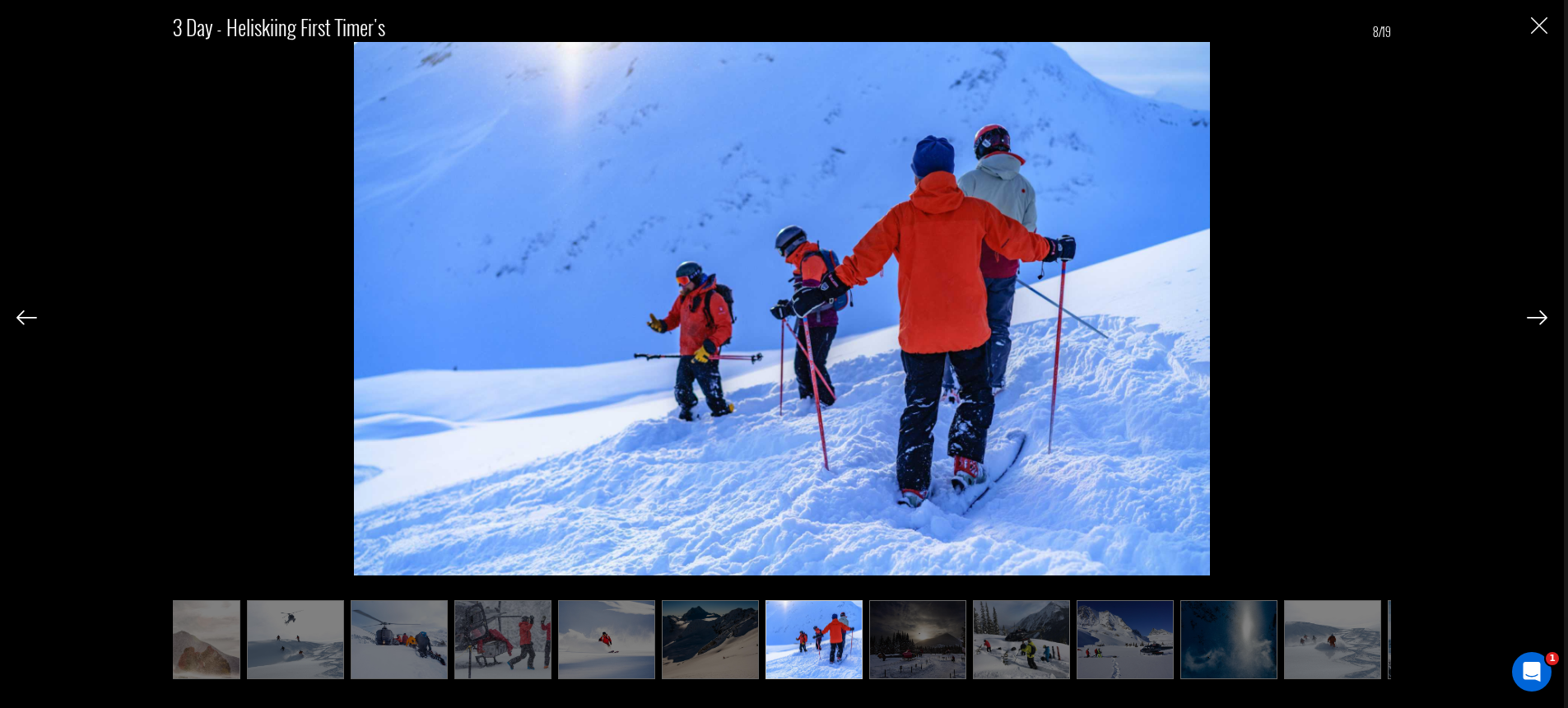
click at [1540, 316] on img at bounding box center [1537, 318] width 21 height 15
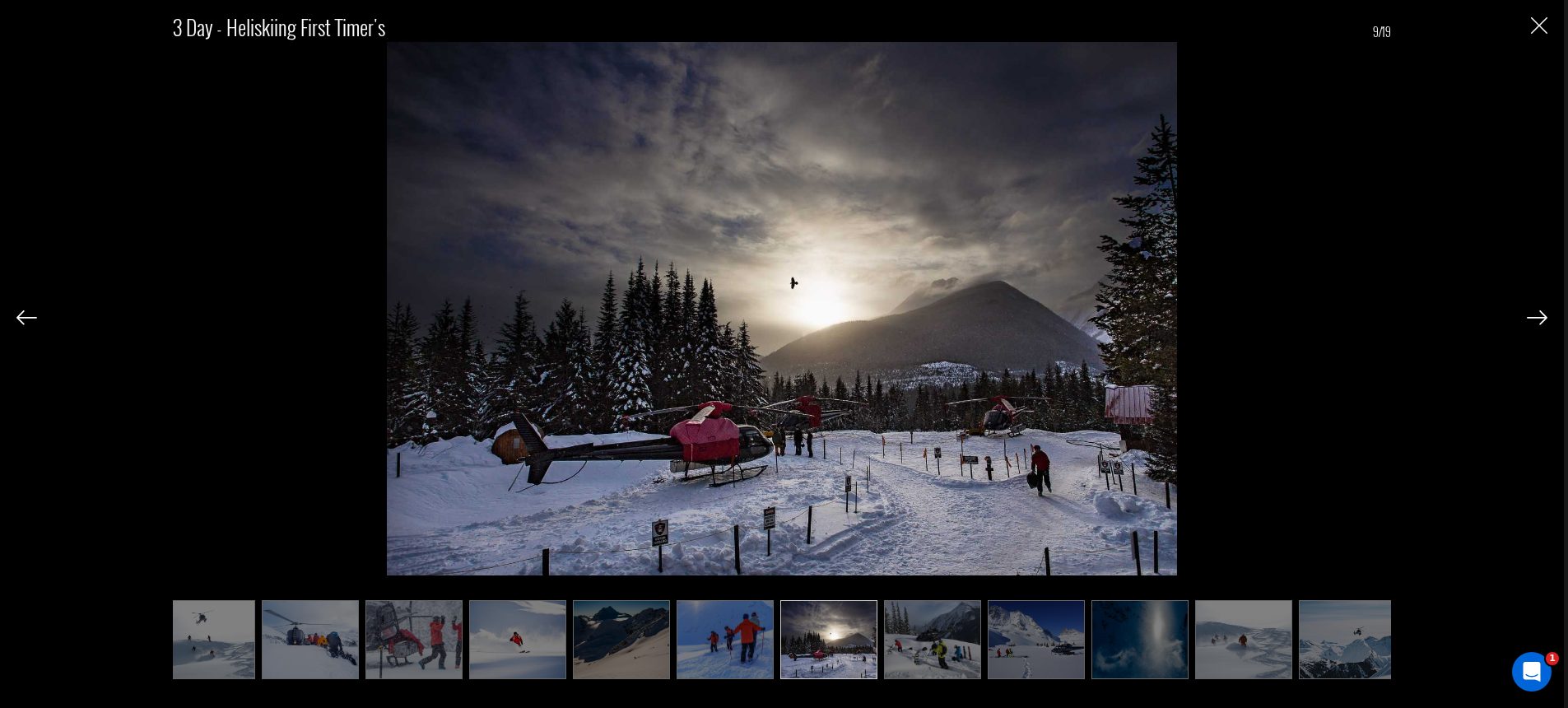
click at [1540, 316] on img at bounding box center [1537, 318] width 21 height 15
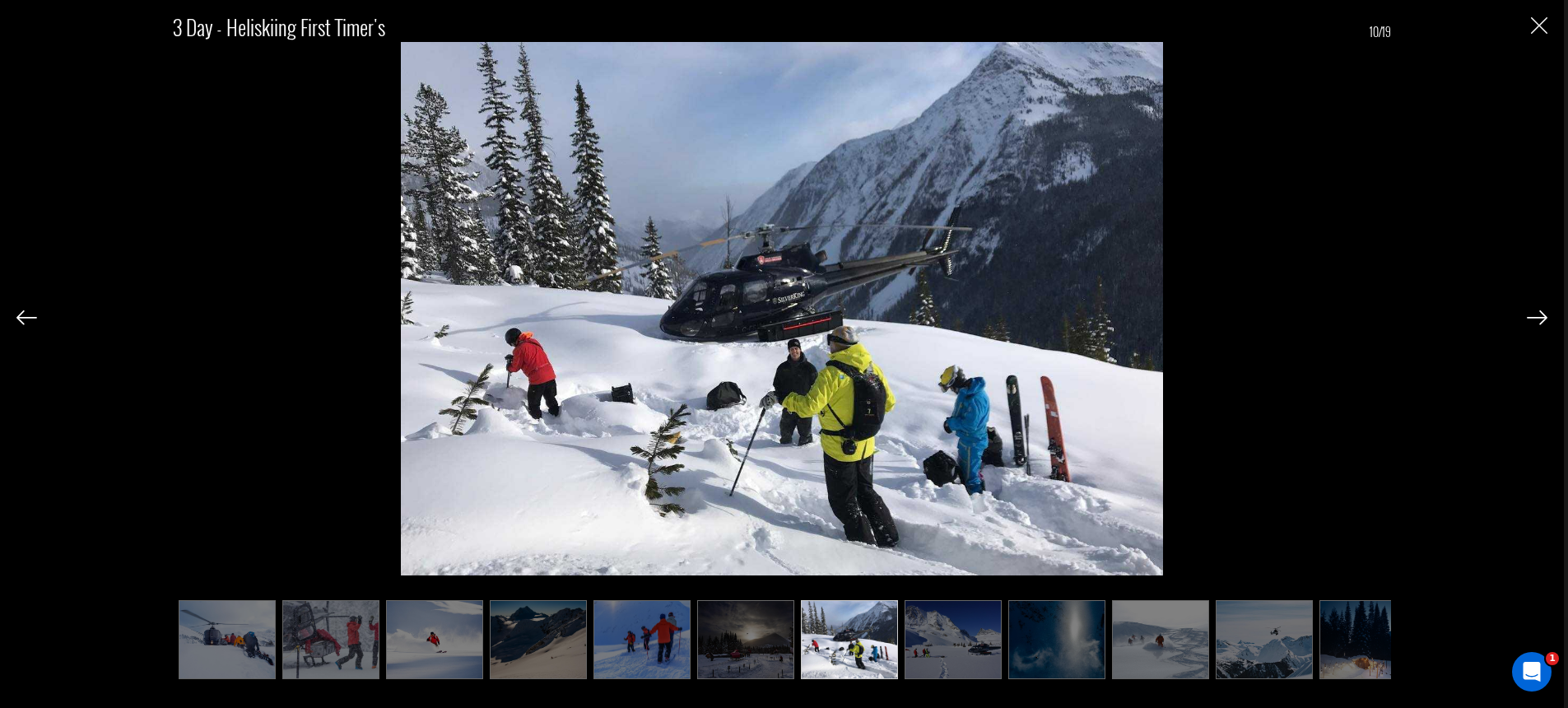
click at [1540, 316] on img at bounding box center [1537, 318] width 21 height 15
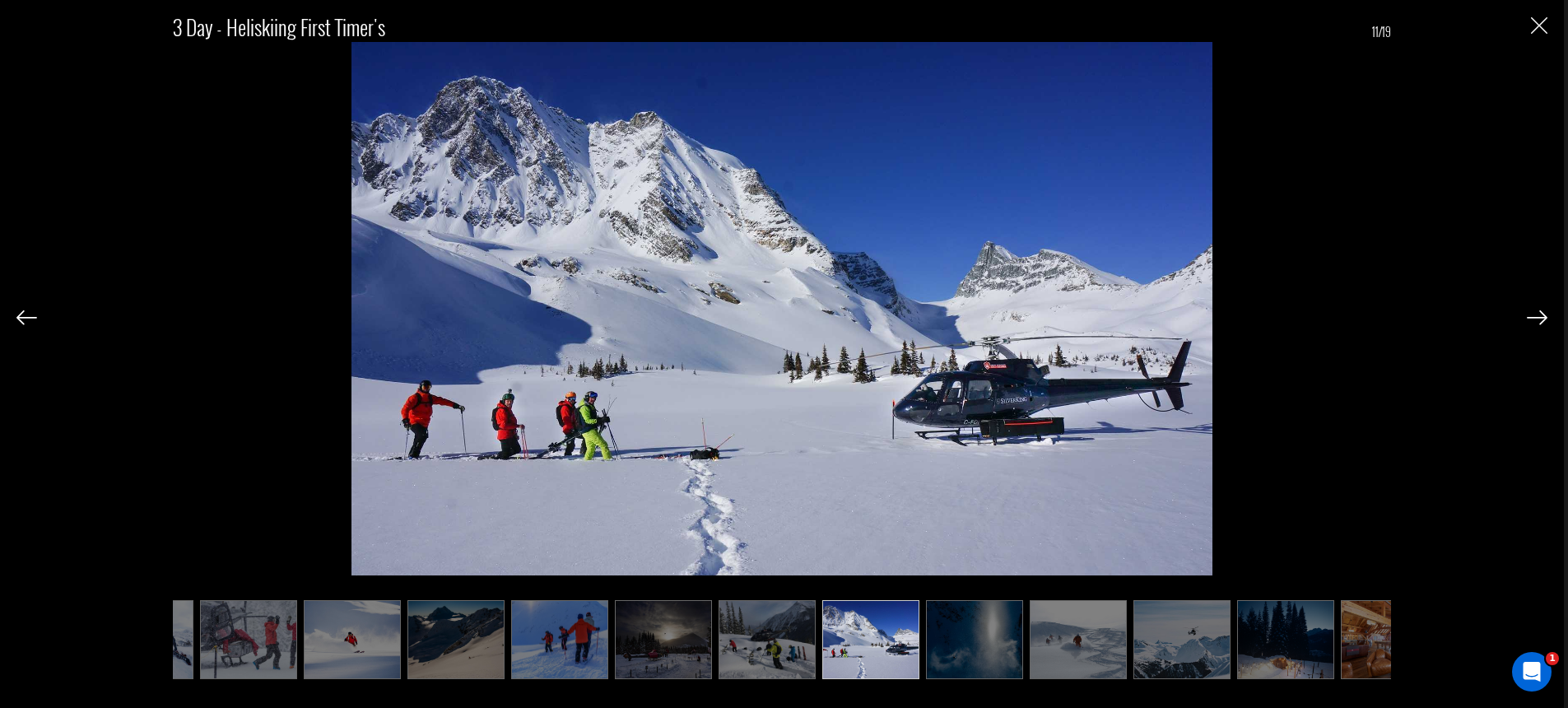
click at [1540, 316] on img at bounding box center [1537, 318] width 21 height 15
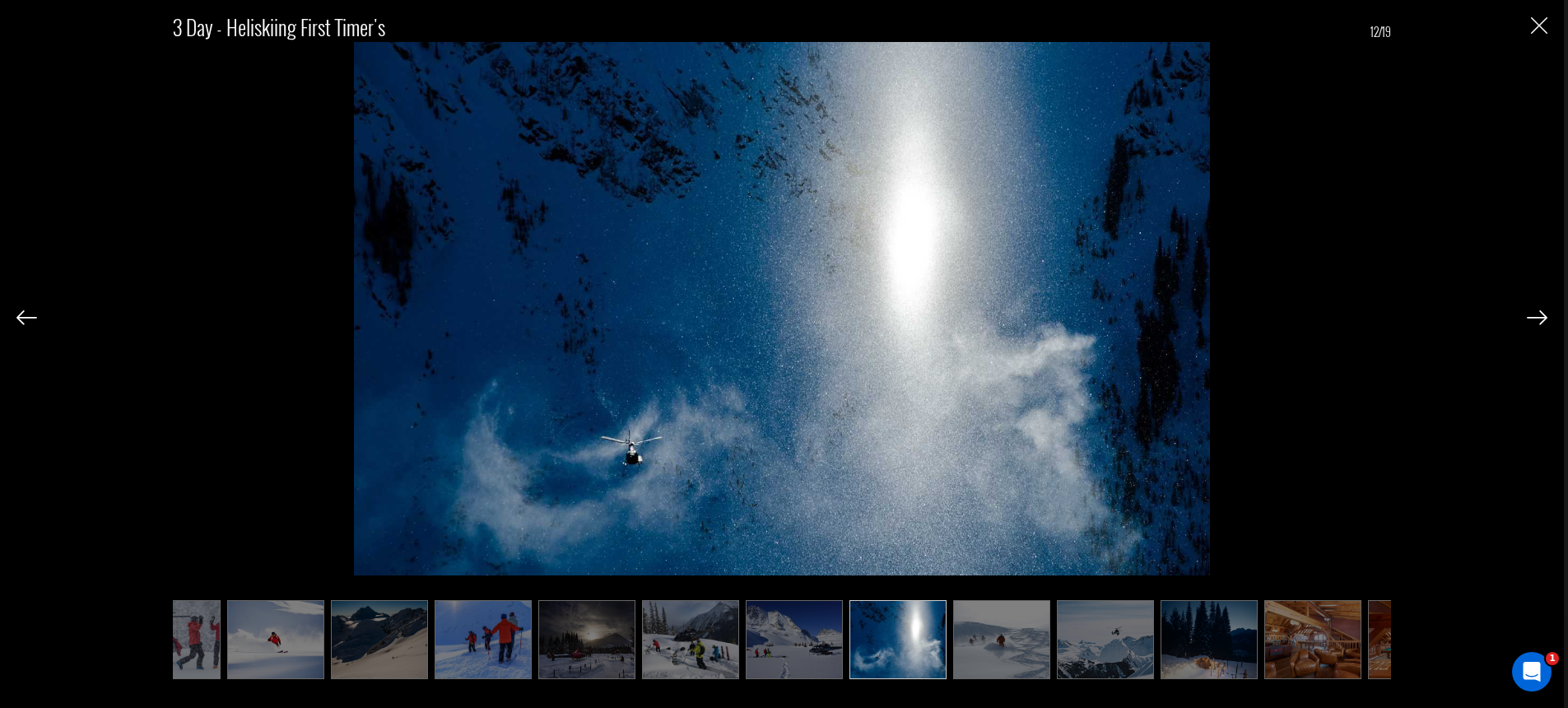
click at [1540, 316] on img at bounding box center [1537, 318] width 21 height 15
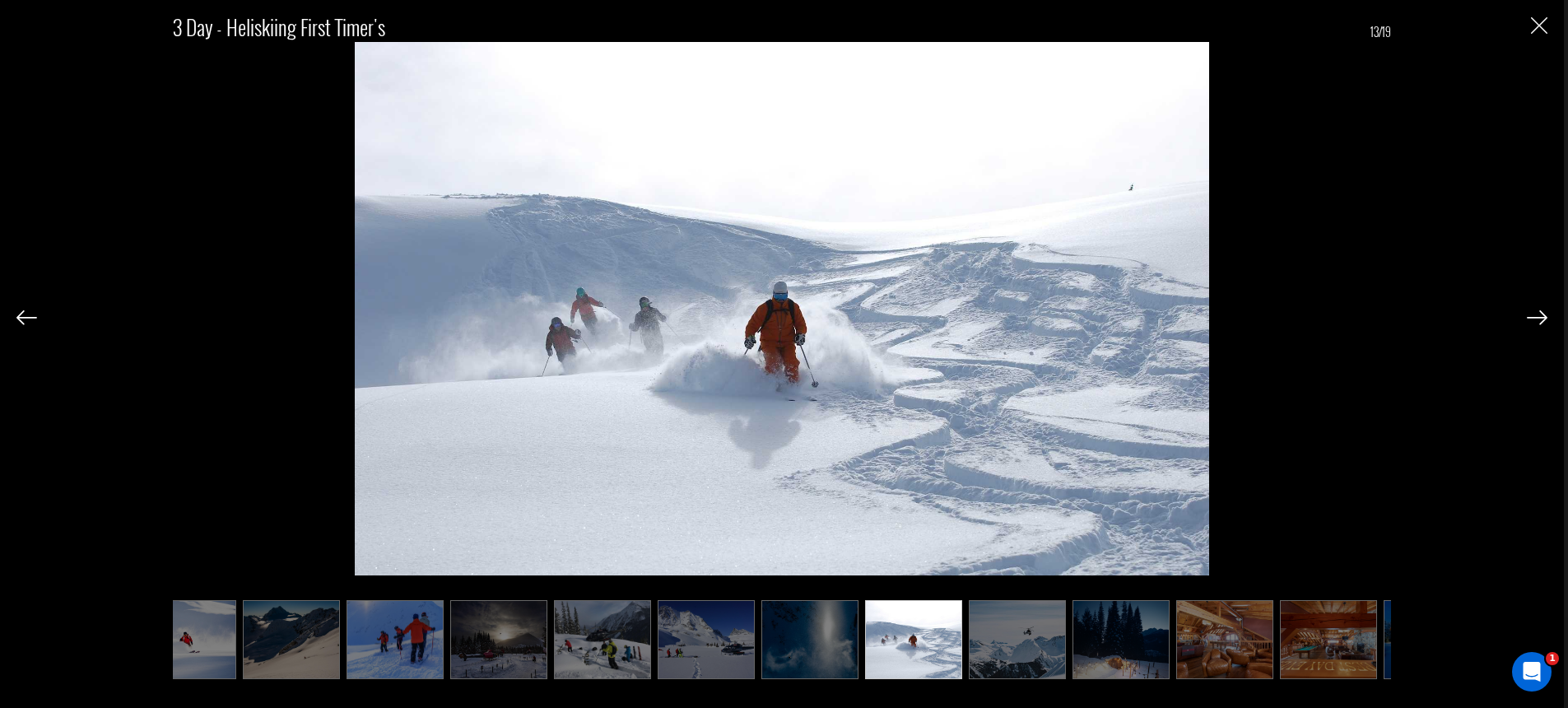
click at [1540, 316] on img at bounding box center [1537, 318] width 21 height 15
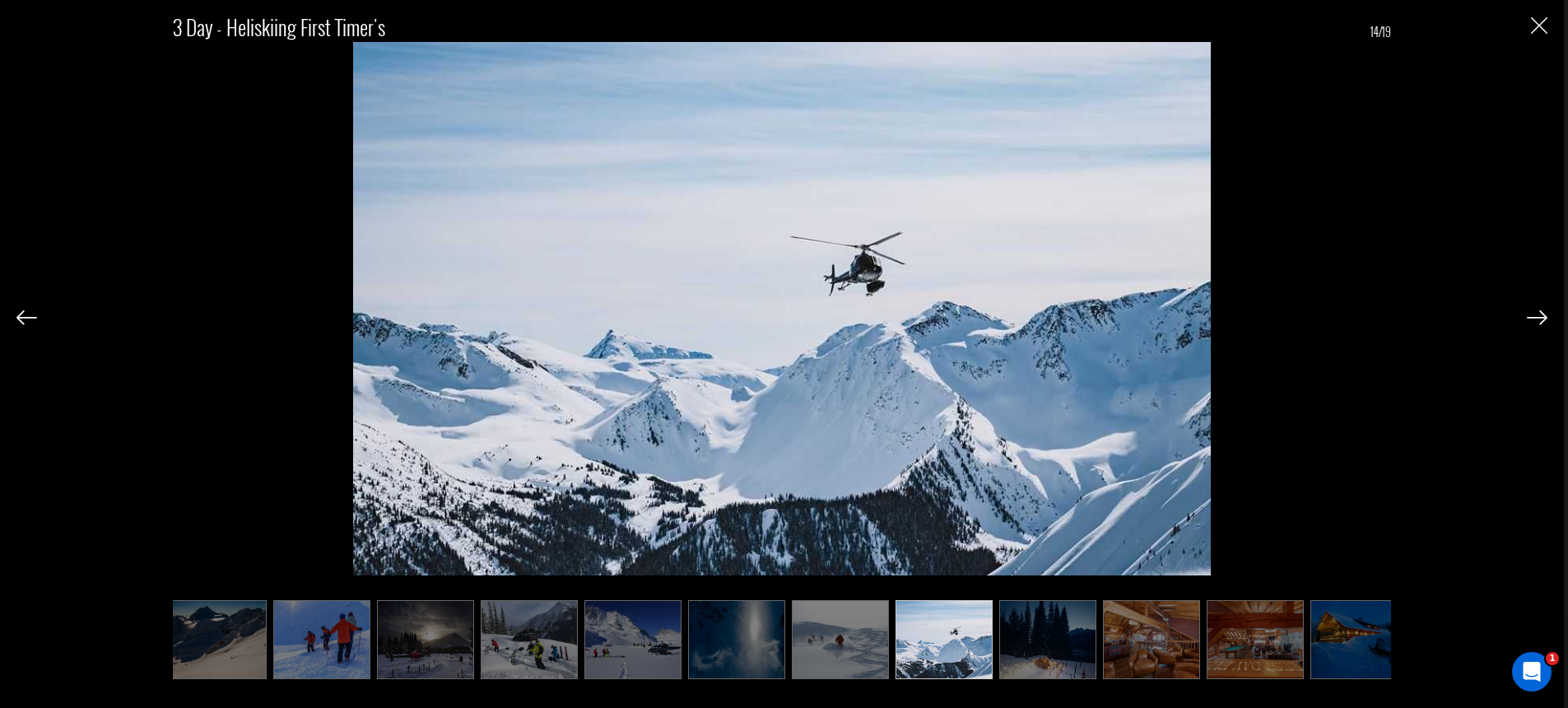
click at [1540, 316] on img at bounding box center [1537, 318] width 21 height 15
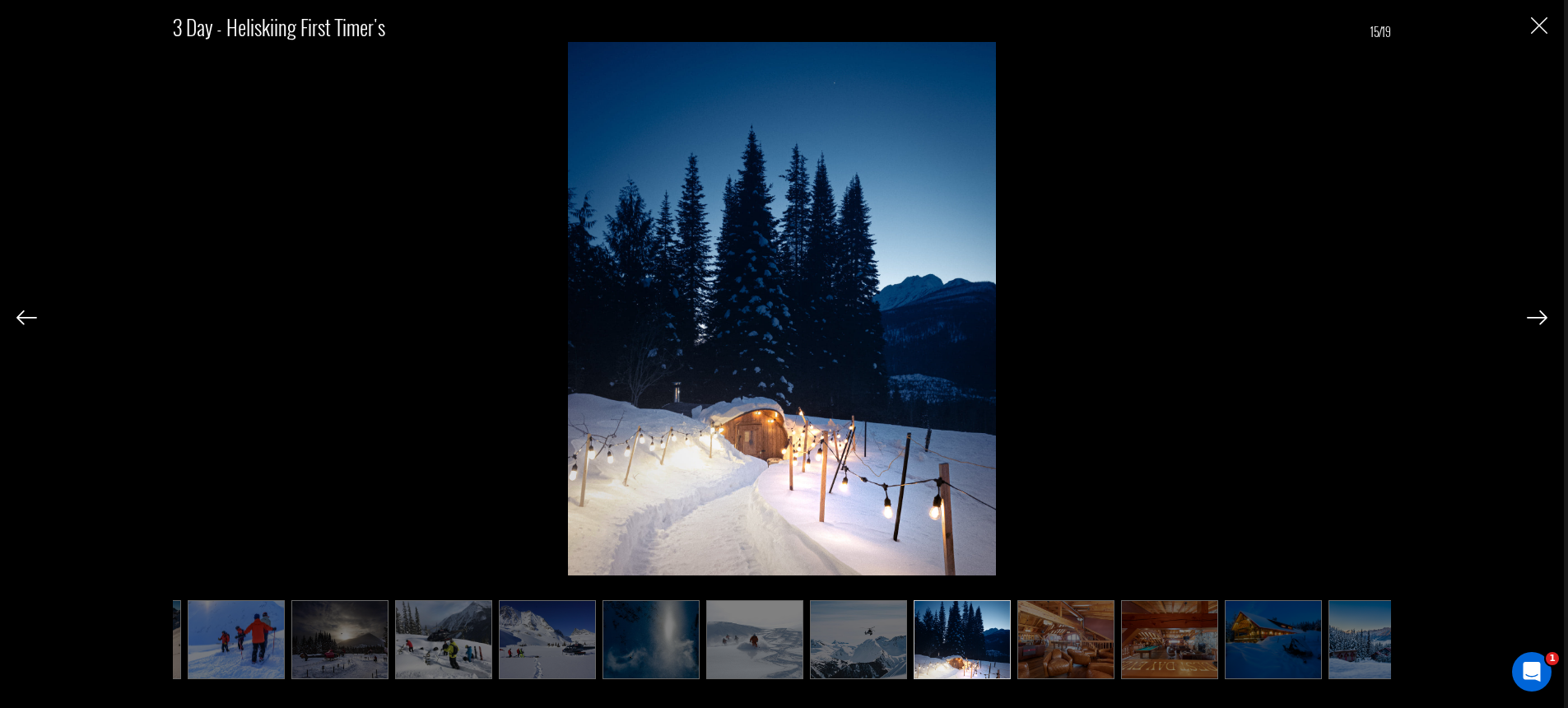
click at [1540, 316] on img at bounding box center [1537, 318] width 21 height 15
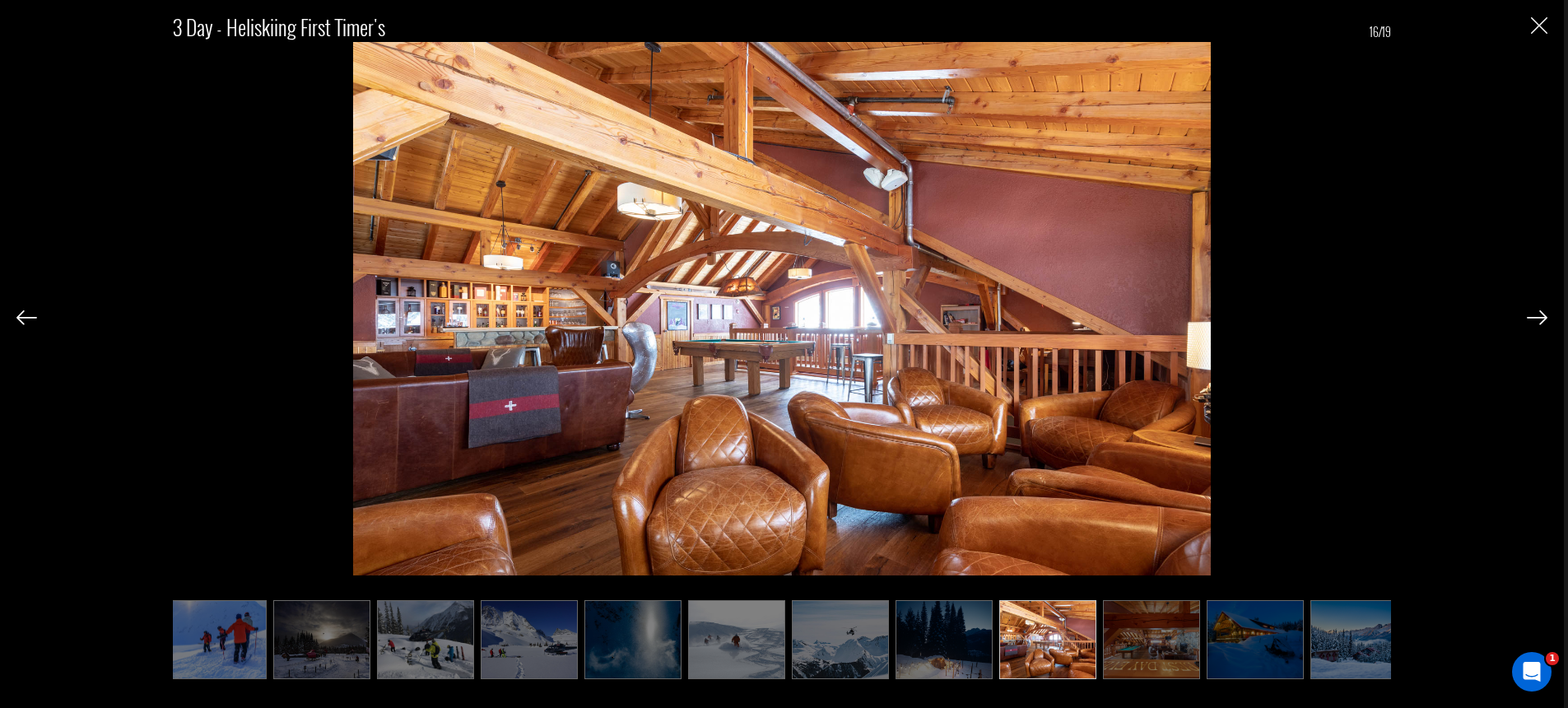
click at [1540, 316] on img at bounding box center [1537, 318] width 21 height 15
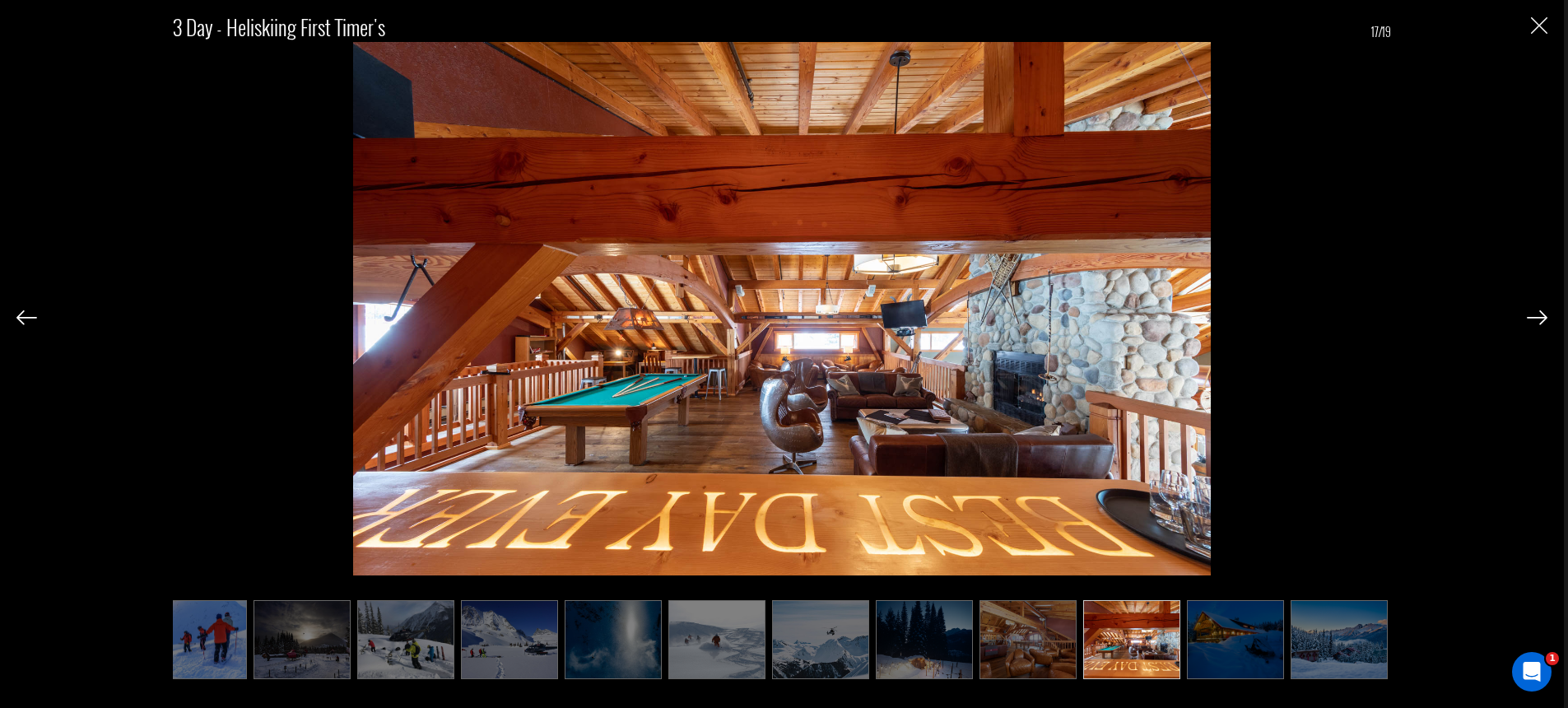
scroll to position [0, 753]
click at [1540, 316] on img at bounding box center [1537, 318] width 21 height 15
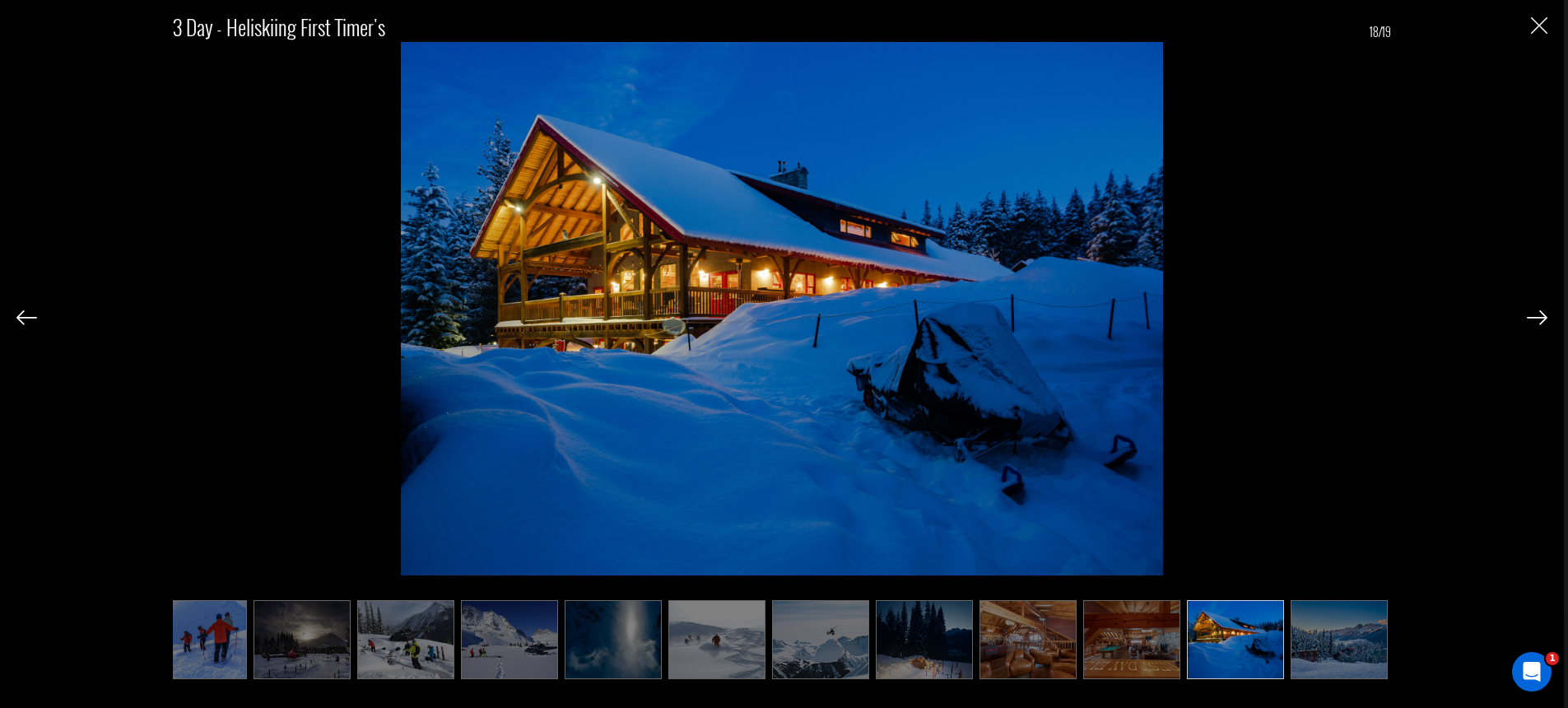
click at [1549, 30] on div "3 Day - Heliskiing First Timer's 18/19" at bounding box center [782, 354] width 1564 height 708
click at [1533, 40] on div "3 Day - Heliskiing First Timer's 18/19" at bounding box center [782, 336] width 1532 height 673
click at [1539, 37] on div "3 Day - Heliskiing First Timer's 18/19" at bounding box center [782, 336] width 1532 height 673
click at [1543, 23] on img "Close" at bounding box center [1540, 25] width 16 height 16
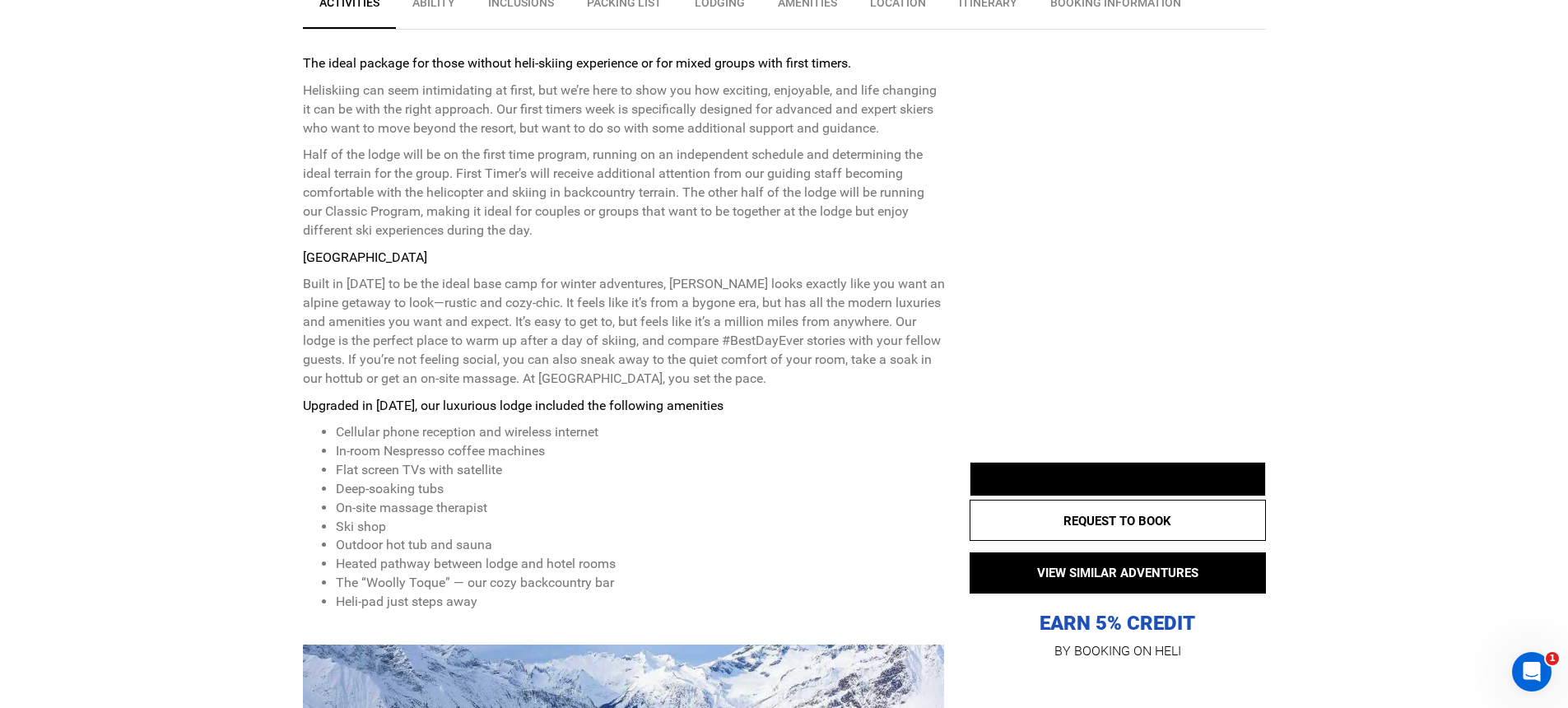
scroll to position [1076, 0]
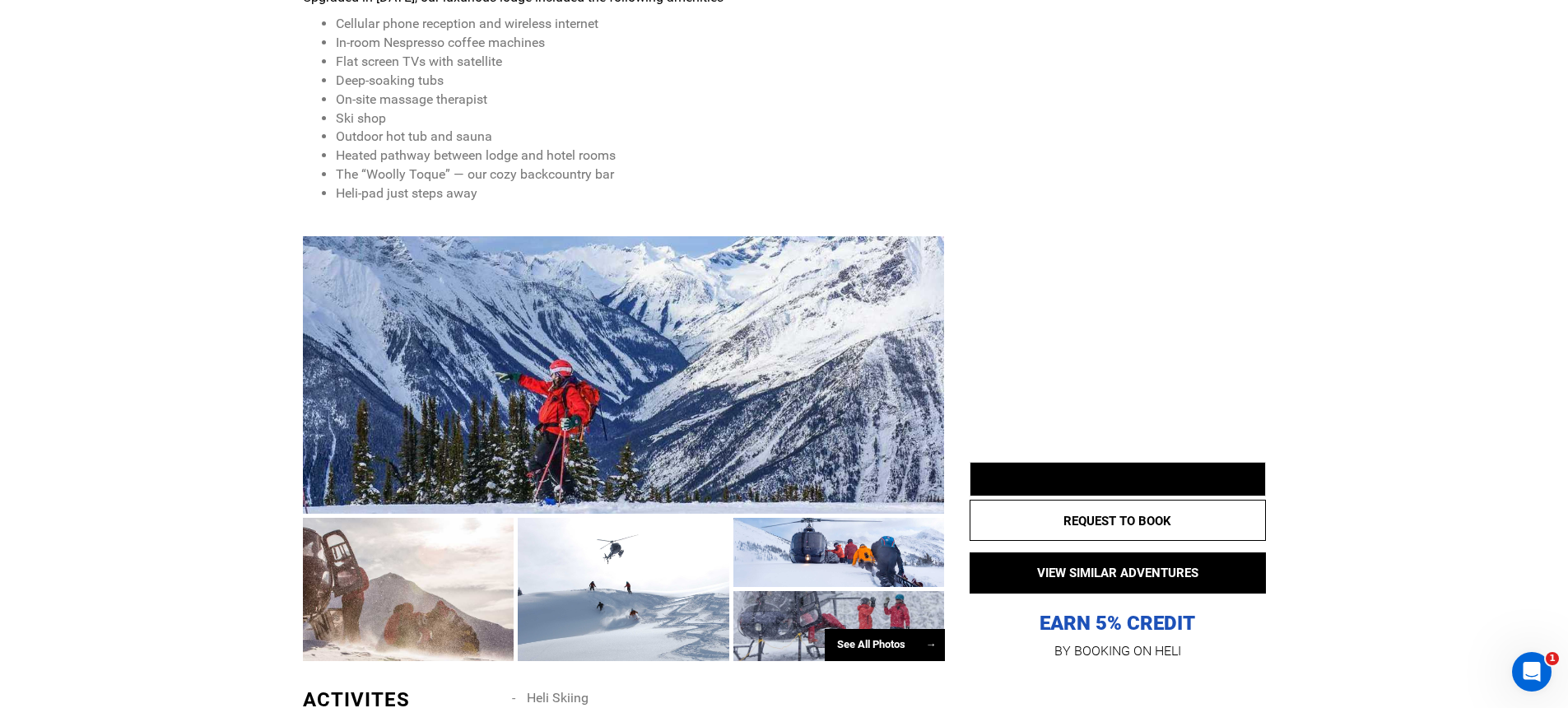
click at [419, 593] on div at bounding box center [409, 589] width 212 height 143
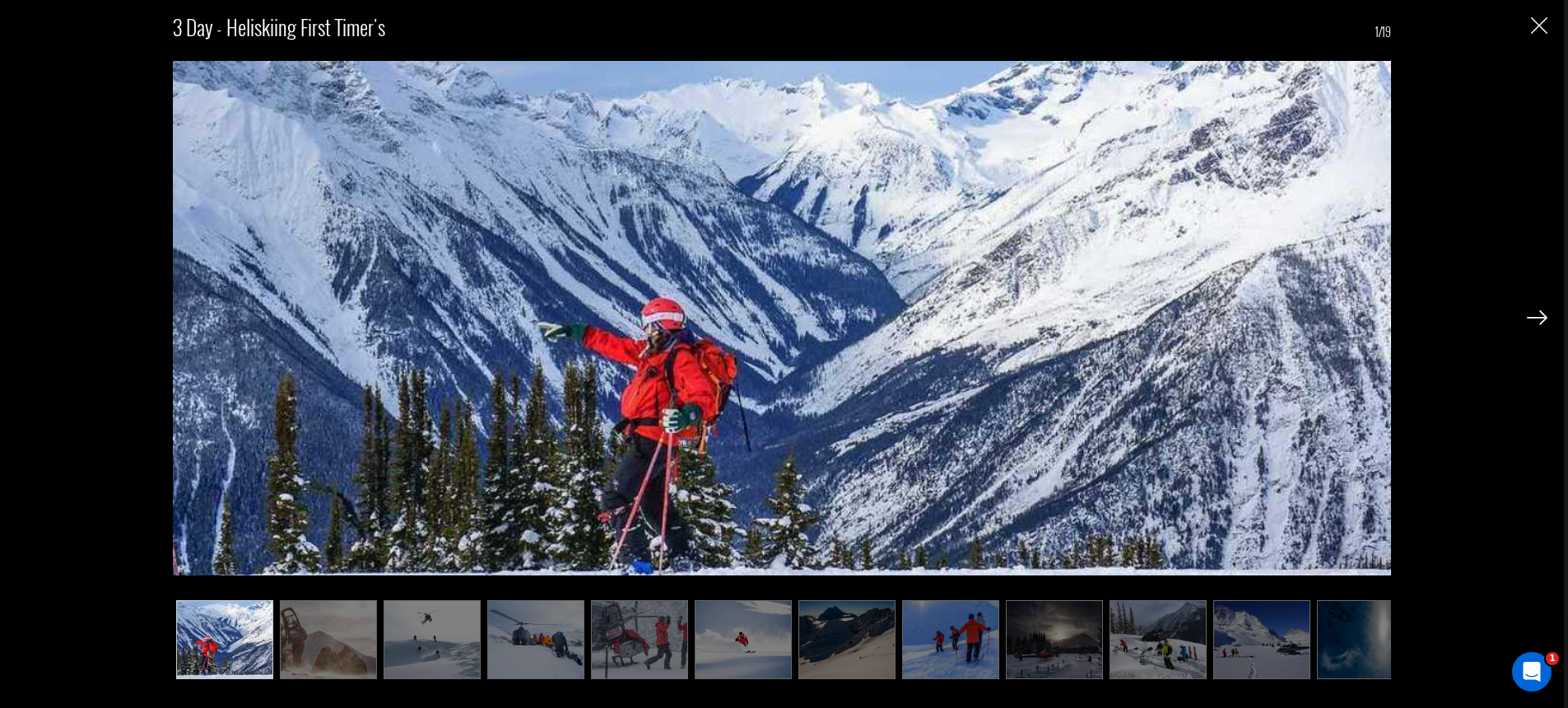
click at [1544, 315] on img at bounding box center [1537, 318] width 21 height 15
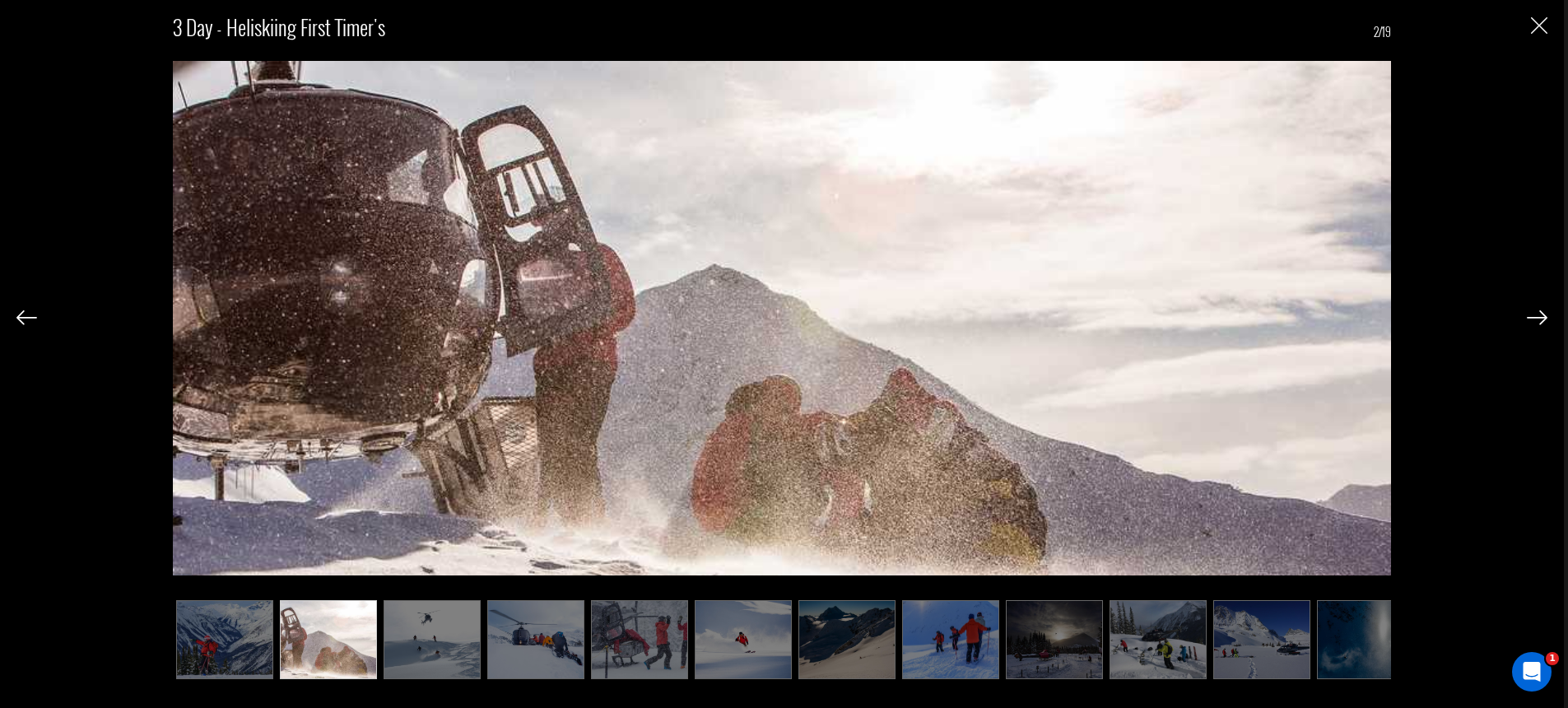
click at [1543, 315] on img at bounding box center [1537, 318] width 21 height 15
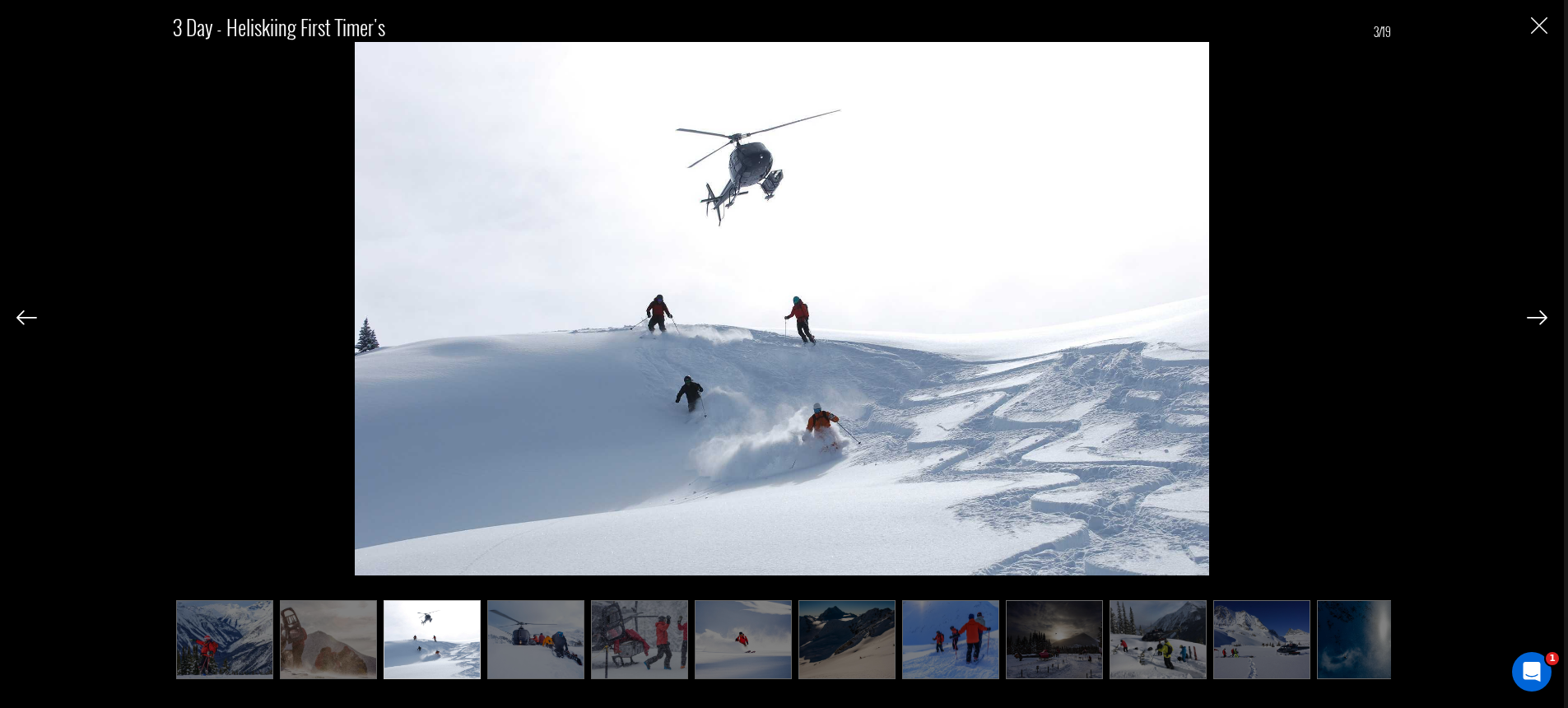
click at [1543, 315] on img at bounding box center [1537, 318] width 21 height 15
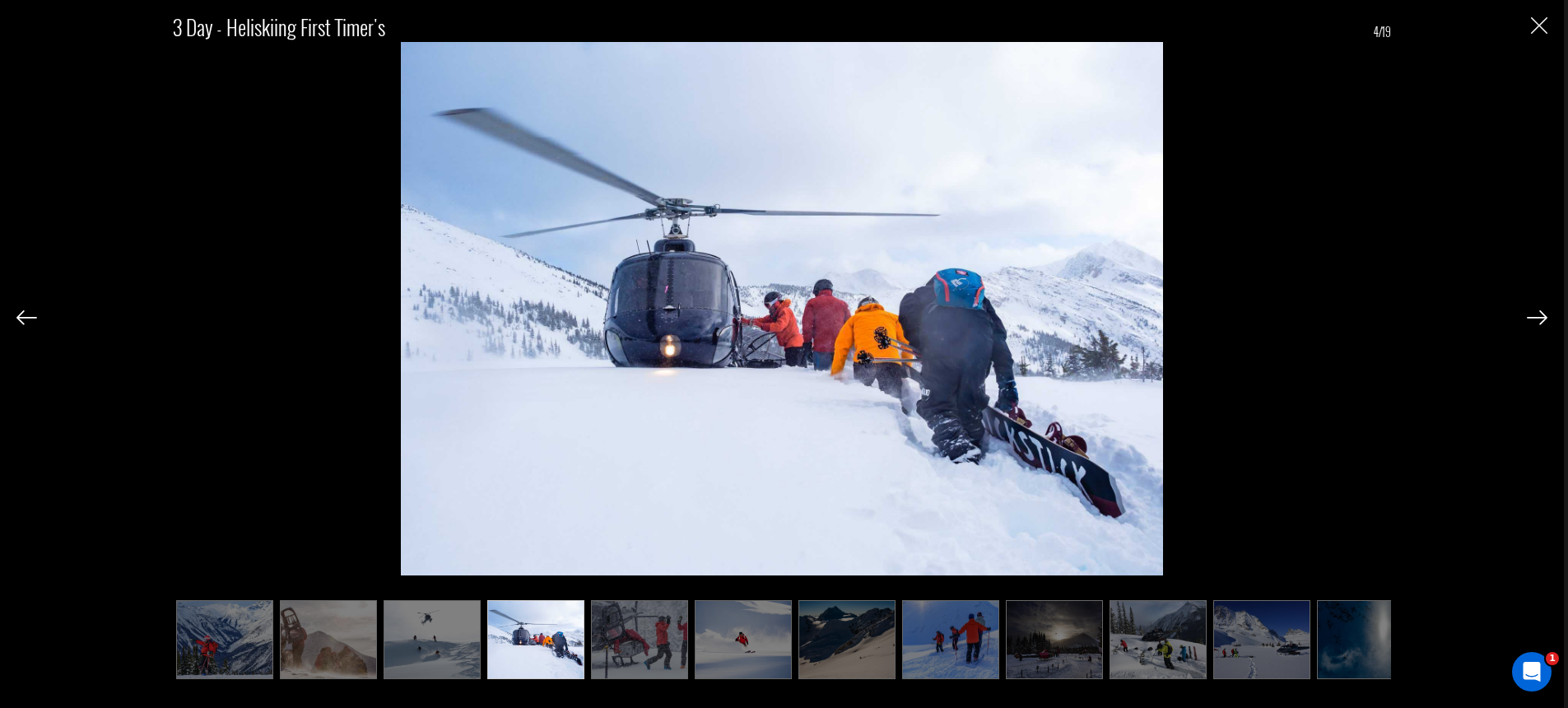
click at [1543, 315] on img at bounding box center [1537, 318] width 21 height 15
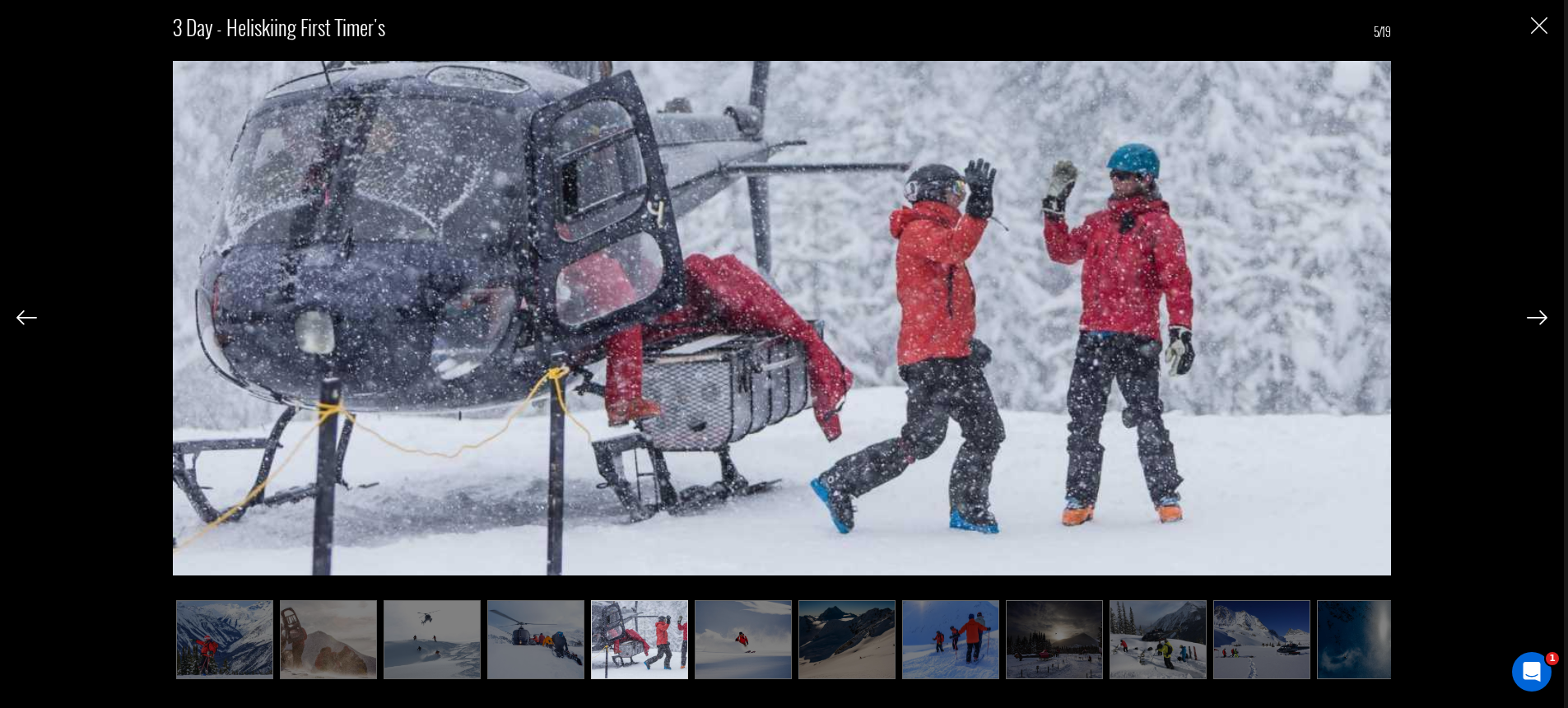
click at [1543, 315] on img at bounding box center [1537, 318] width 21 height 15
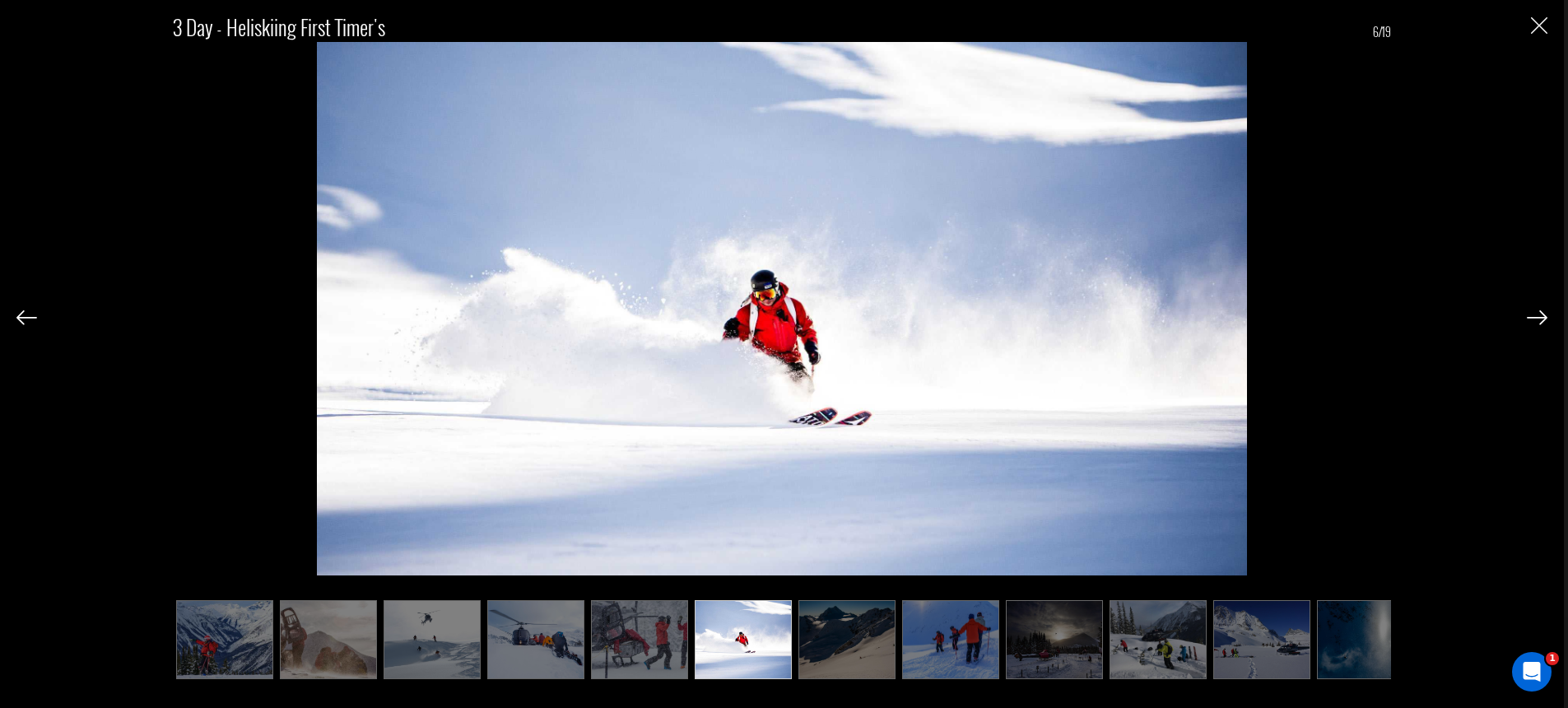
click at [1543, 315] on img at bounding box center [1537, 318] width 21 height 15
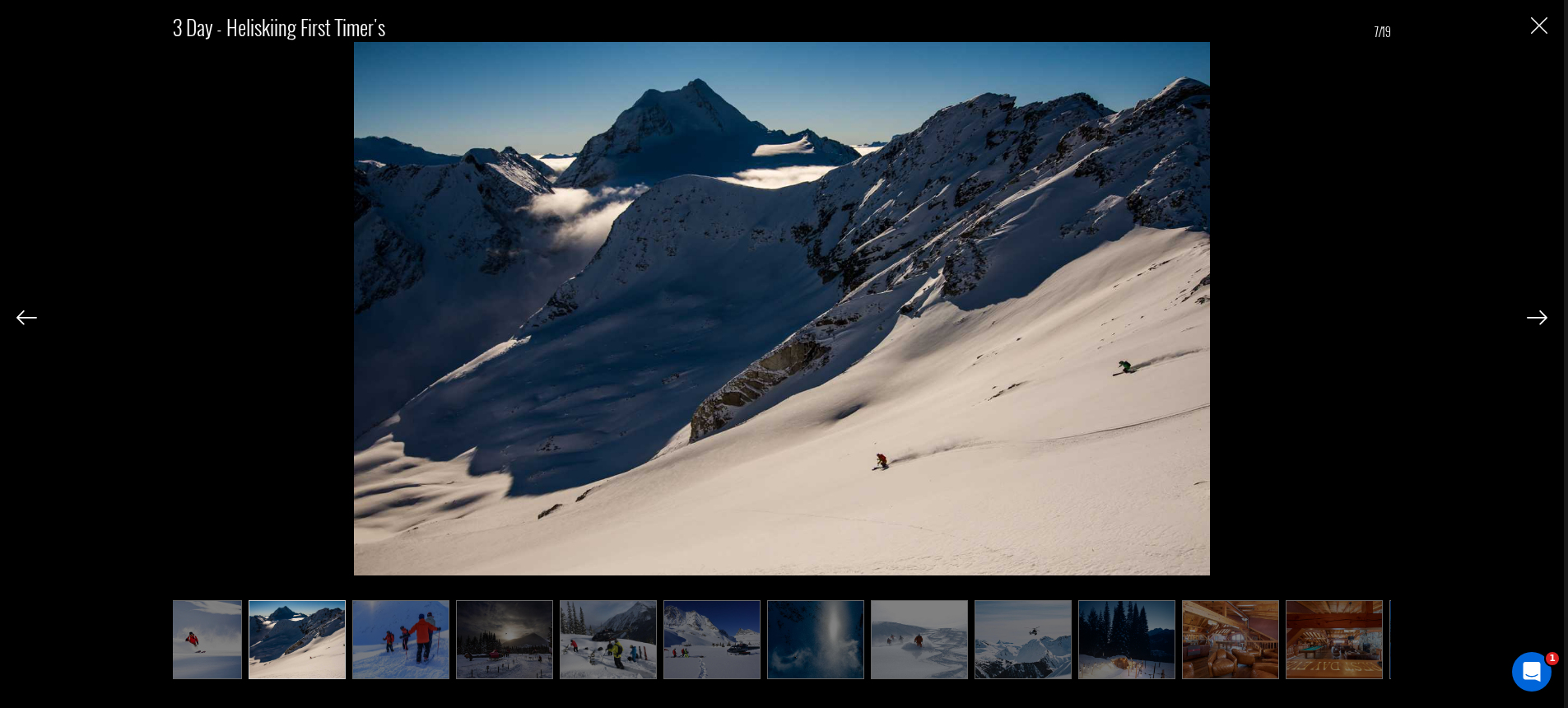
click at [1543, 315] on img at bounding box center [1537, 318] width 21 height 15
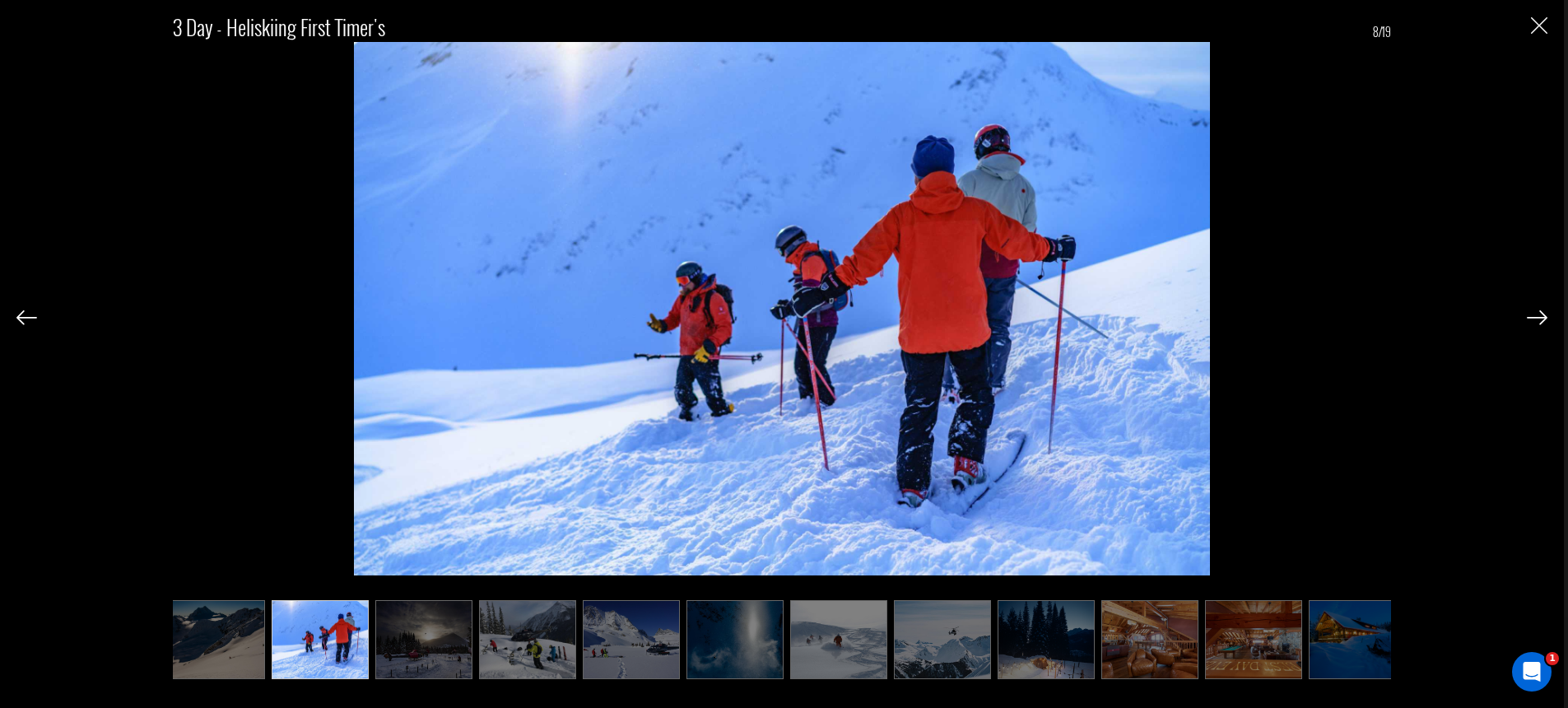
scroll to position [0, 631]
click at [29, 317] on img at bounding box center [26, 318] width 21 height 15
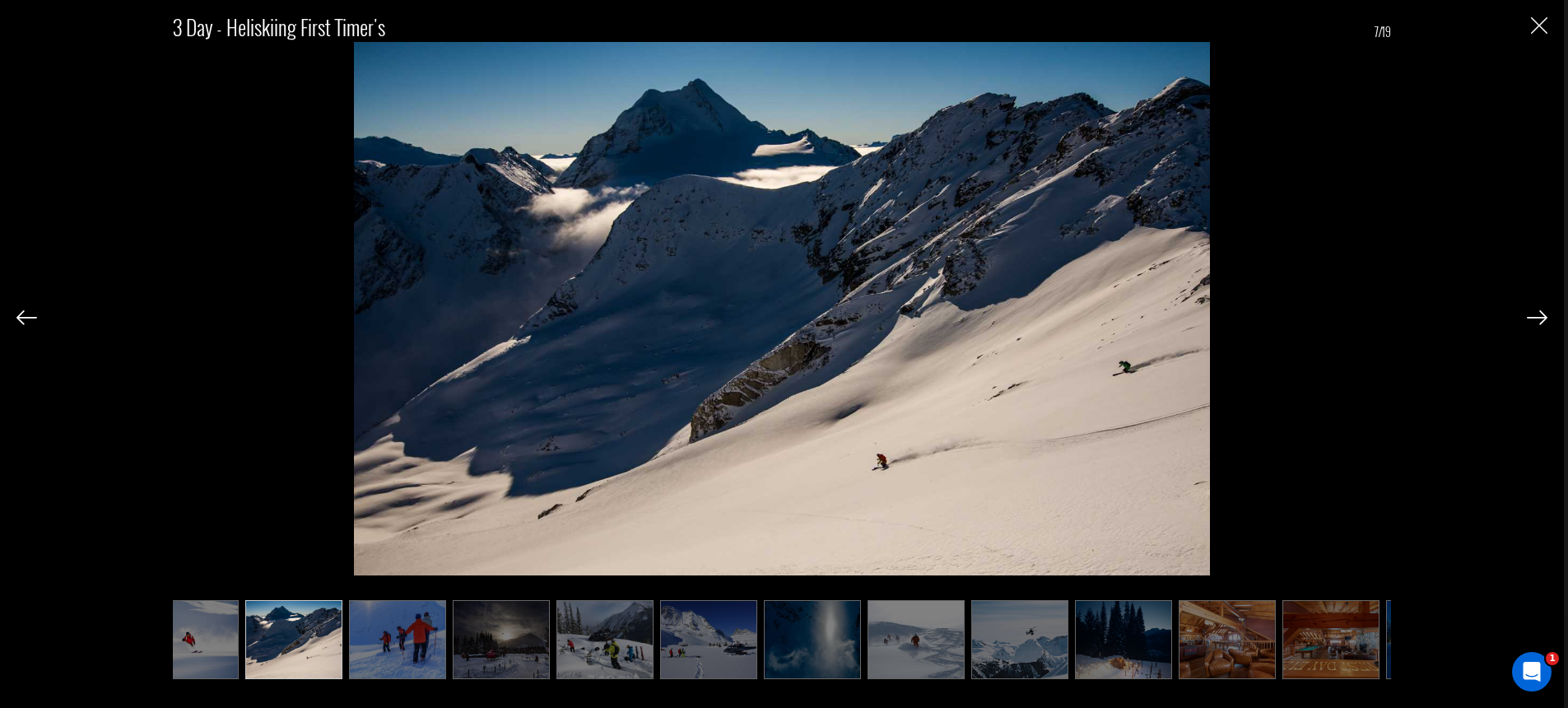
scroll to position [0, 548]
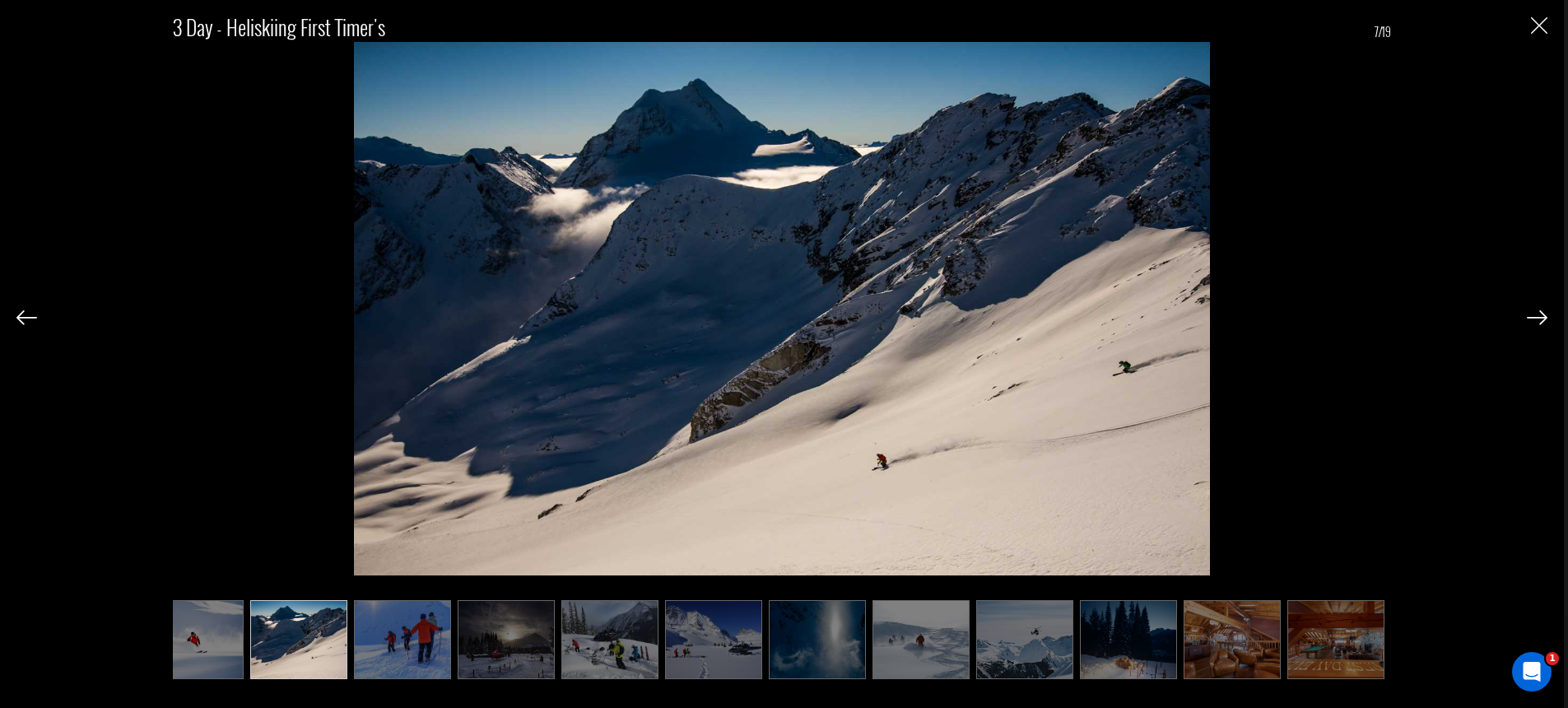
click at [252, 125] on div "3 Day - Heliskiing First Timer's 7/19" at bounding box center [782, 290] width 1218 height 571
click at [1534, 34] on div "3 Day - Heliskiing First Timer's 7/19" at bounding box center [782, 336] width 1532 height 673
click at [1537, 31] on img "Close" at bounding box center [1540, 25] width 16 height 16
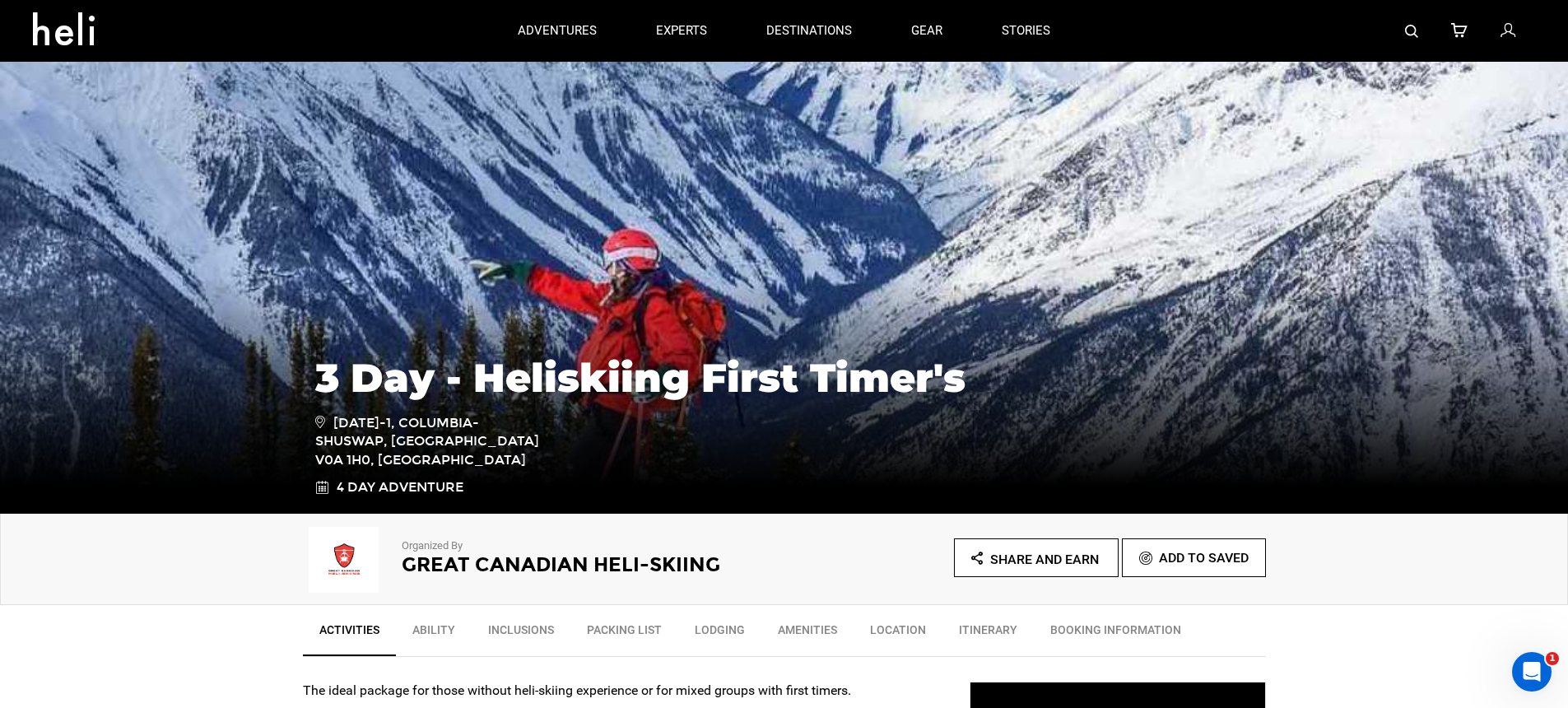
scroll to position [0, 0]
